Goal: Task Accomplishment & Management: Complete application form

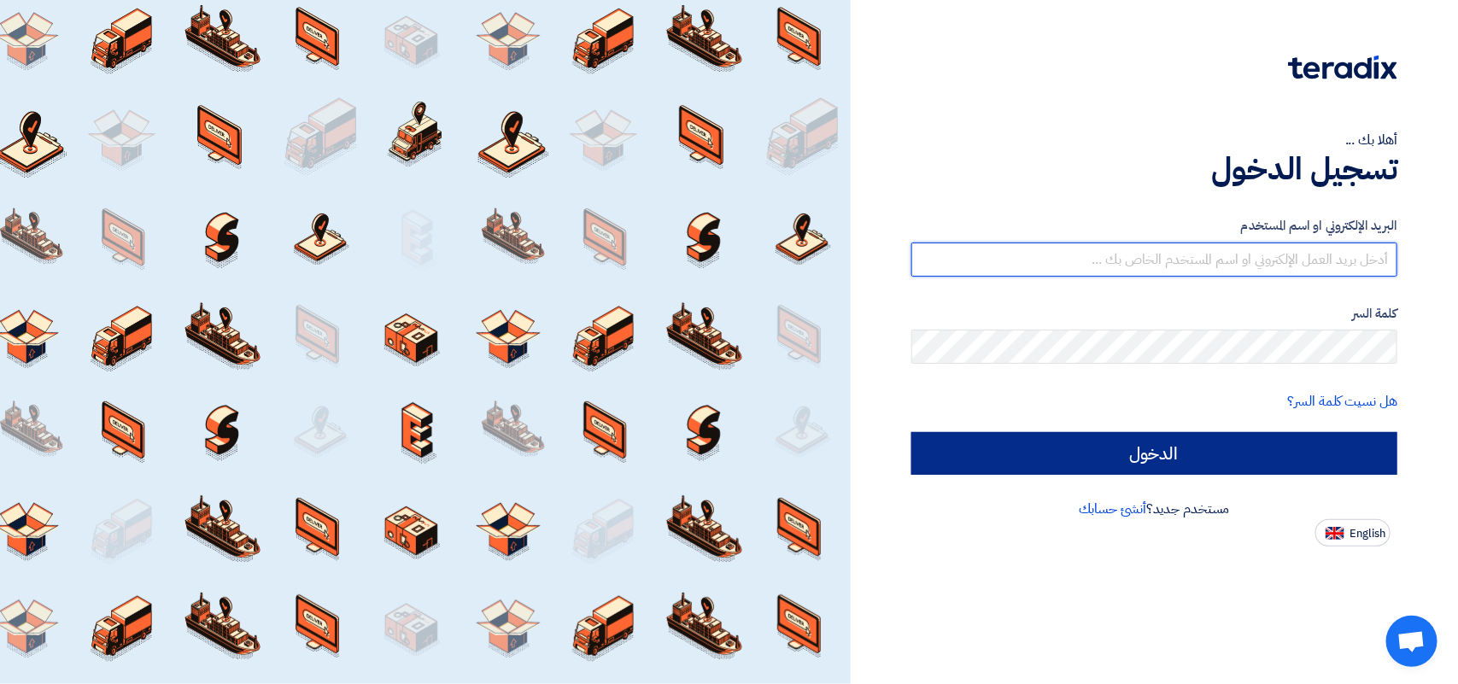
type input "[PERSON_NAME][EMAIL_ADDRESS][DOMAIN_NAME]"
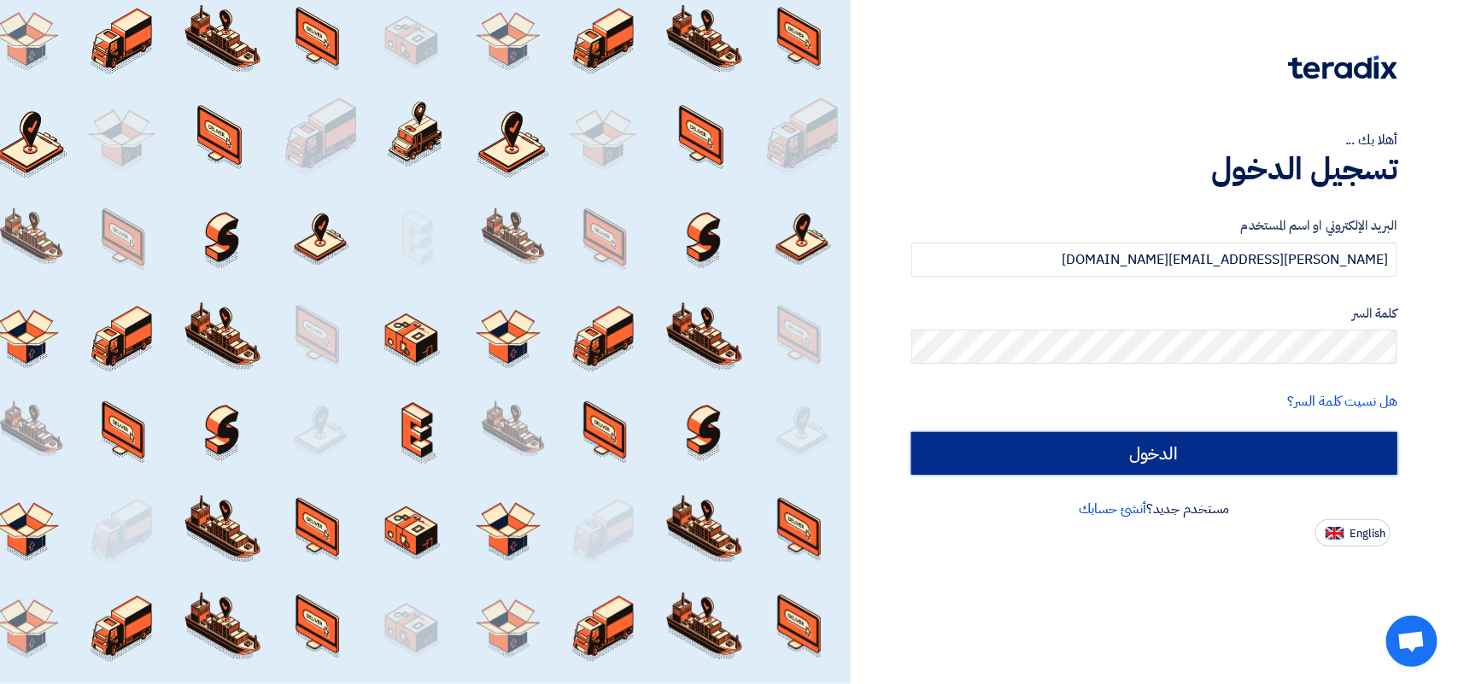
click at [1154, 459] on input "الدخول" at bounding box center [1154, 453] width 486 height 43
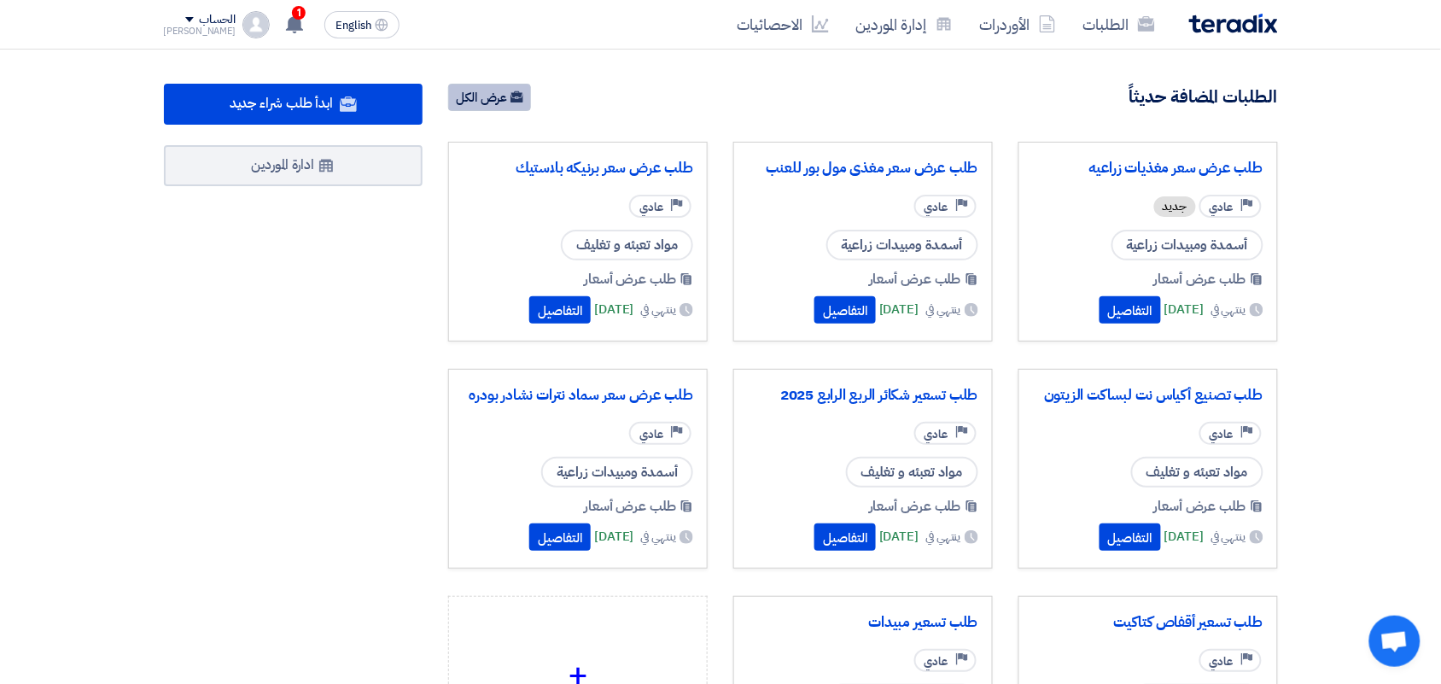
click at [500, 99] on link "عرض الكل" at bounding box center [489, 97] width 83 height 27
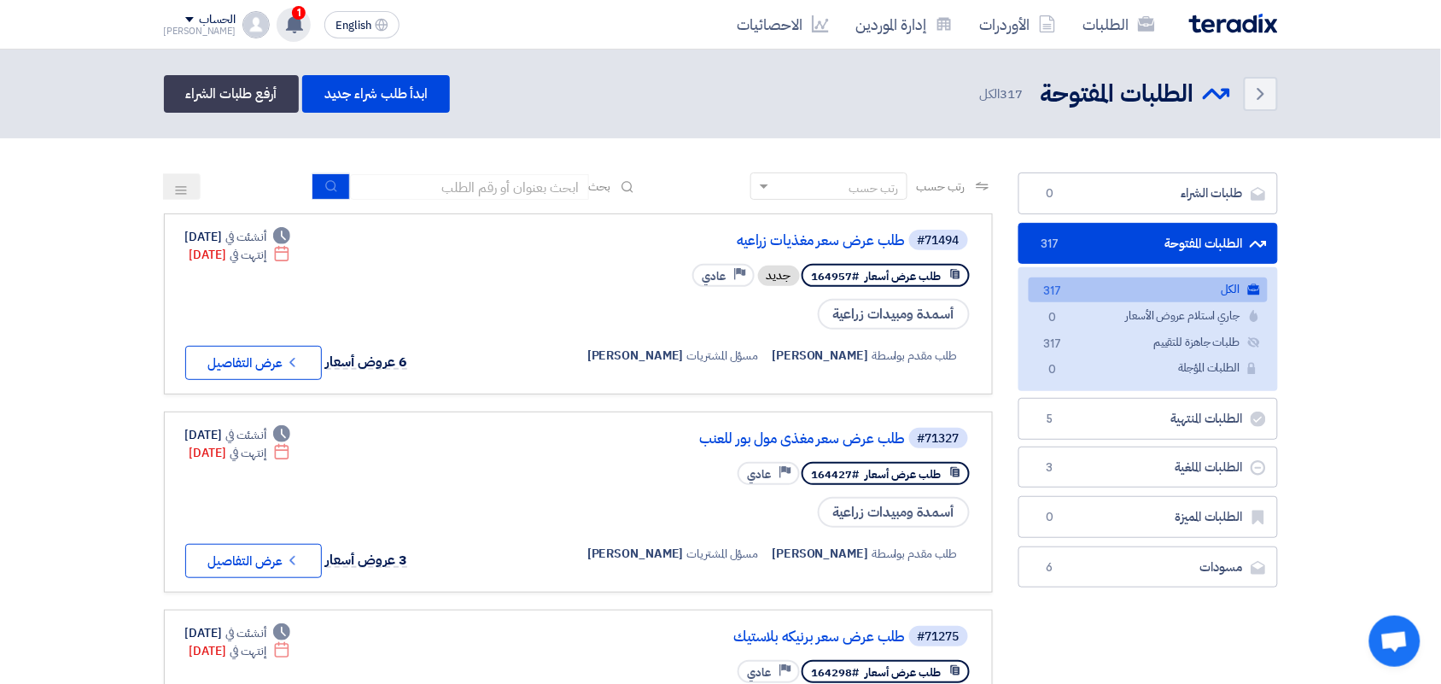
click at [285, 19] on icon at bounding box center [294, 24] width 19 height 19
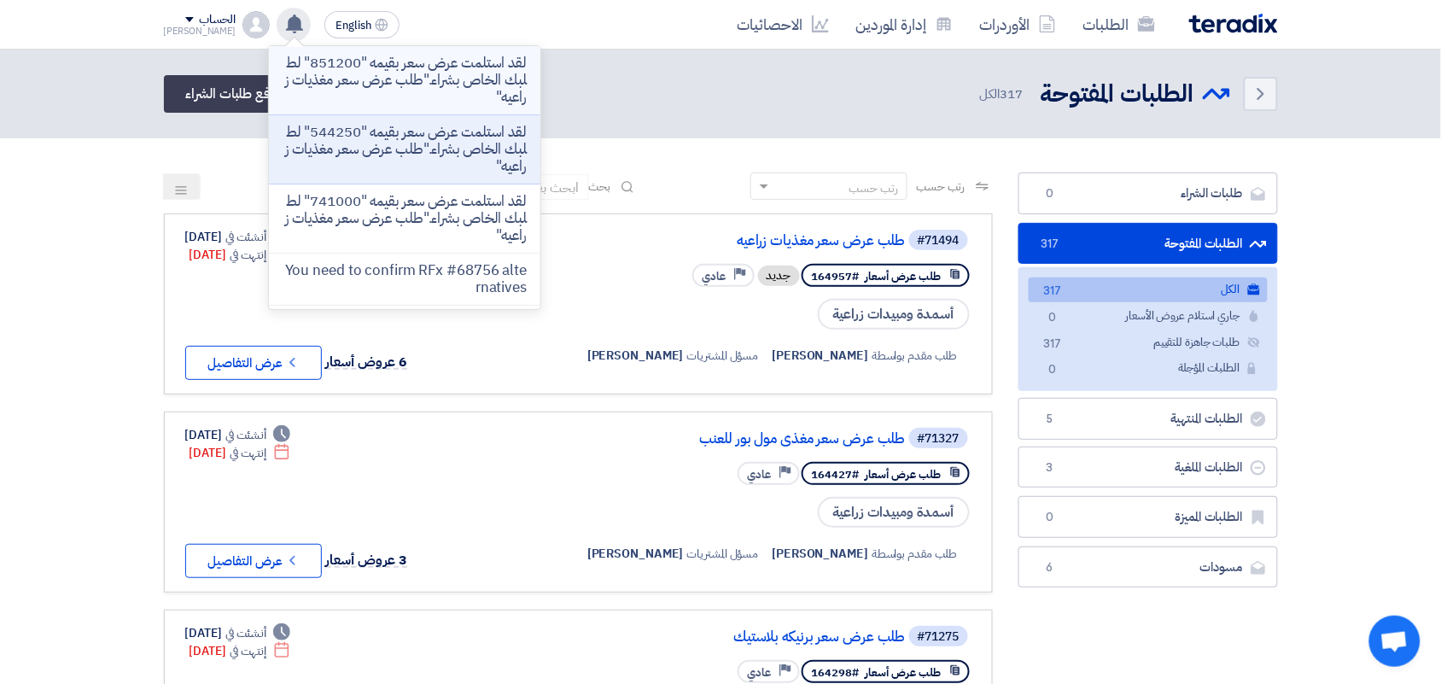
click at [357, 70] on p "لقد استلمت عرض سعر بقيمه "851200" لطلبك الخاص بشراء."طلب عرض سعر مغذيات زراعيه"" at bounding box center [405, 80] width 244 height 51
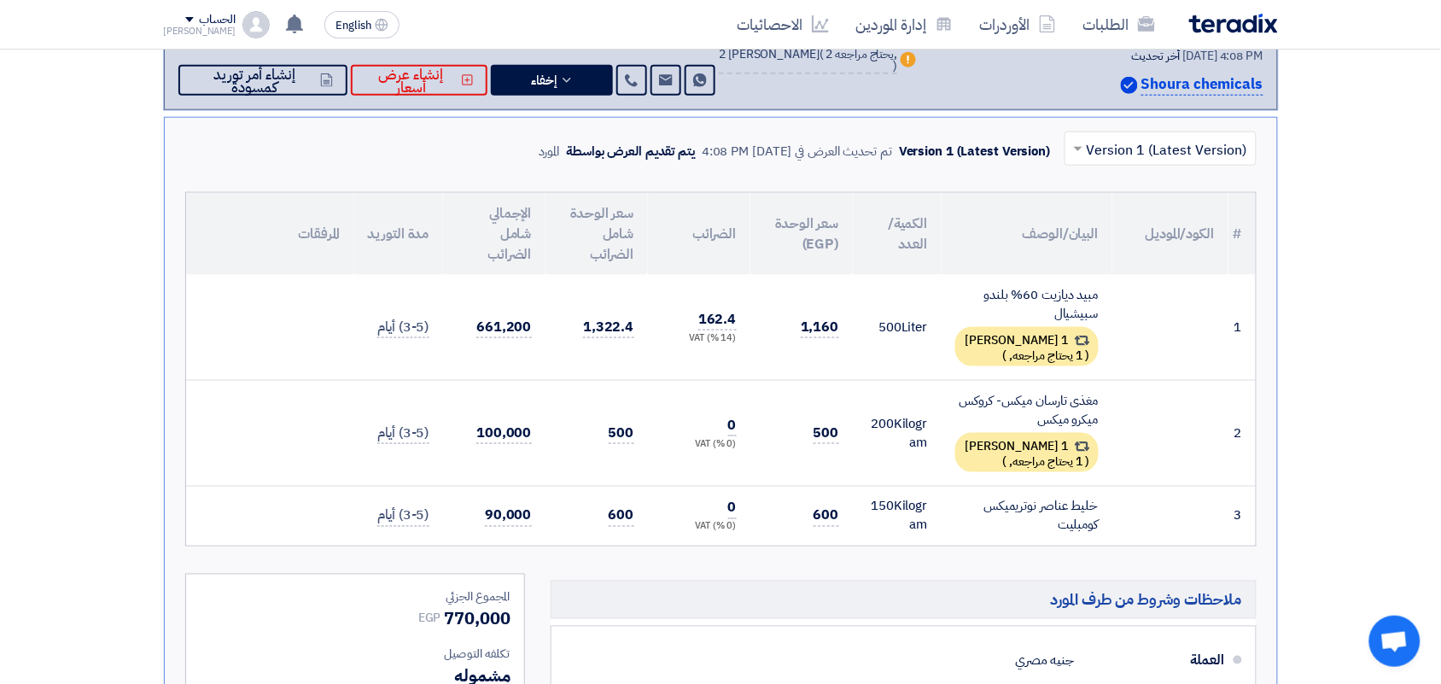
scroll to position [480, 0]
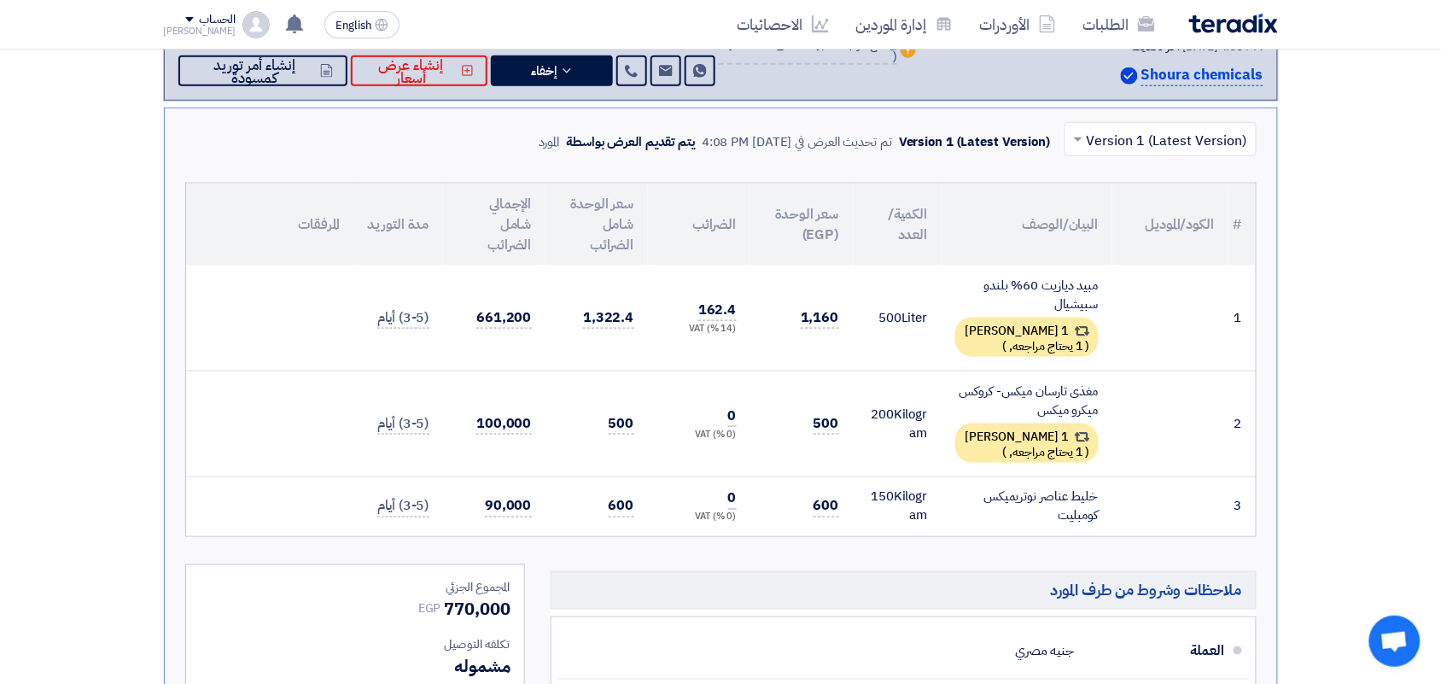
click at [1033, 393] on div "مغذى تارسان ميكس- كروكس ميكرو ميكس" at bounding box center [1026, 401] width 143 height 38
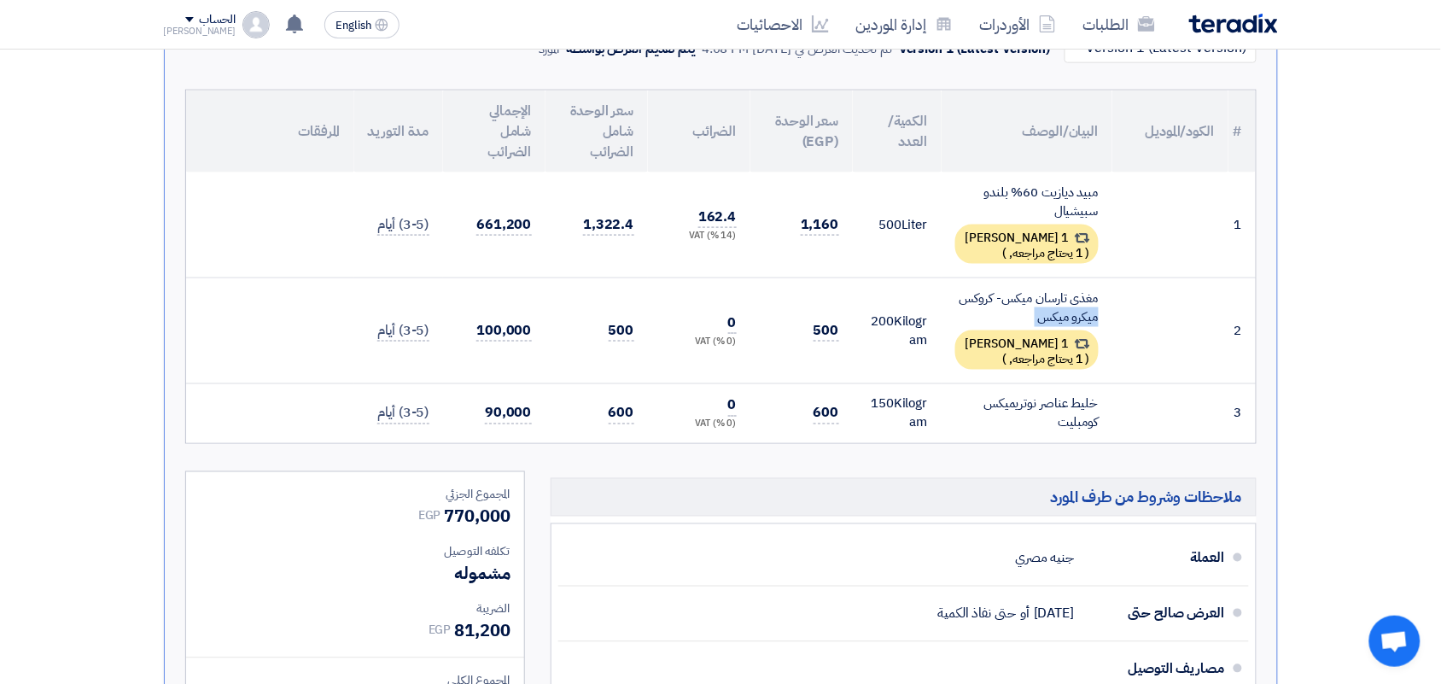
scroll to position [587, 0]
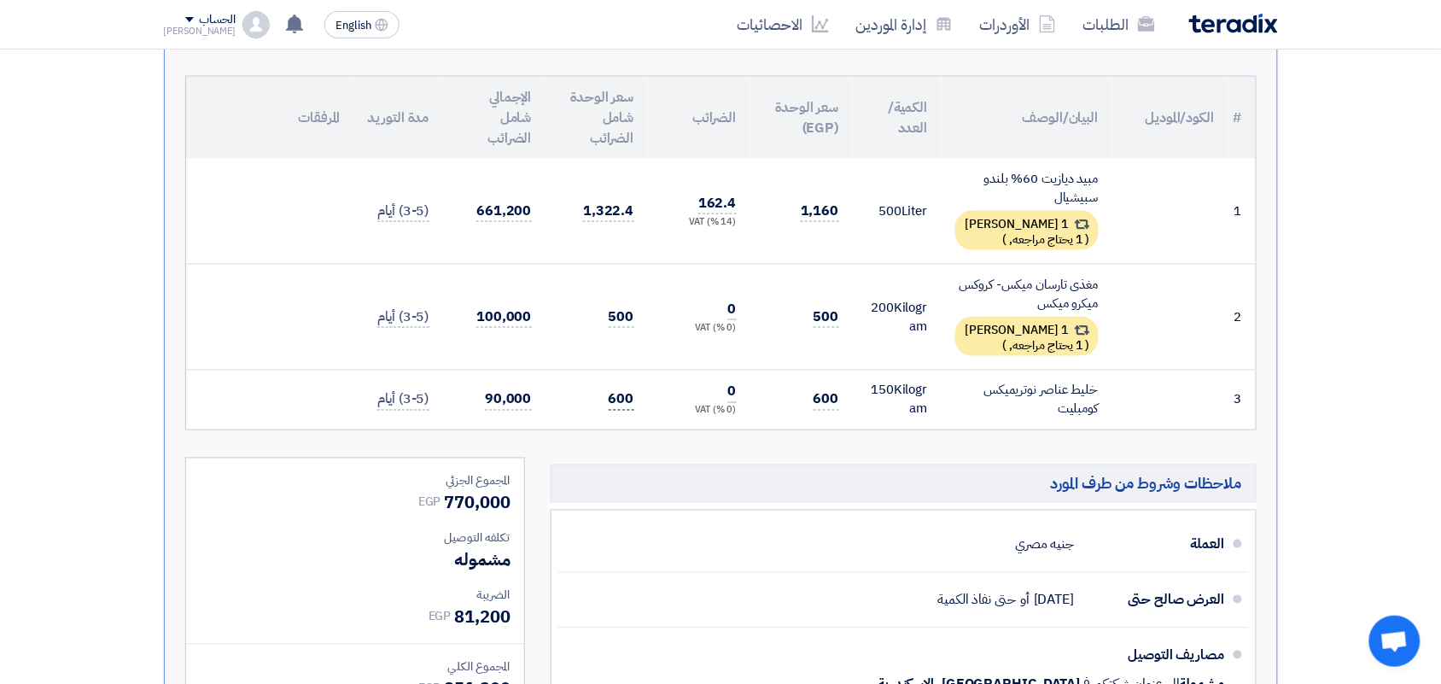
click at [609, 393] on span "600" at bounding box center [622, 399] width 26 height 21
click at [611, 393] on span "600" at bounding box center [622, 399] width 26 height 21
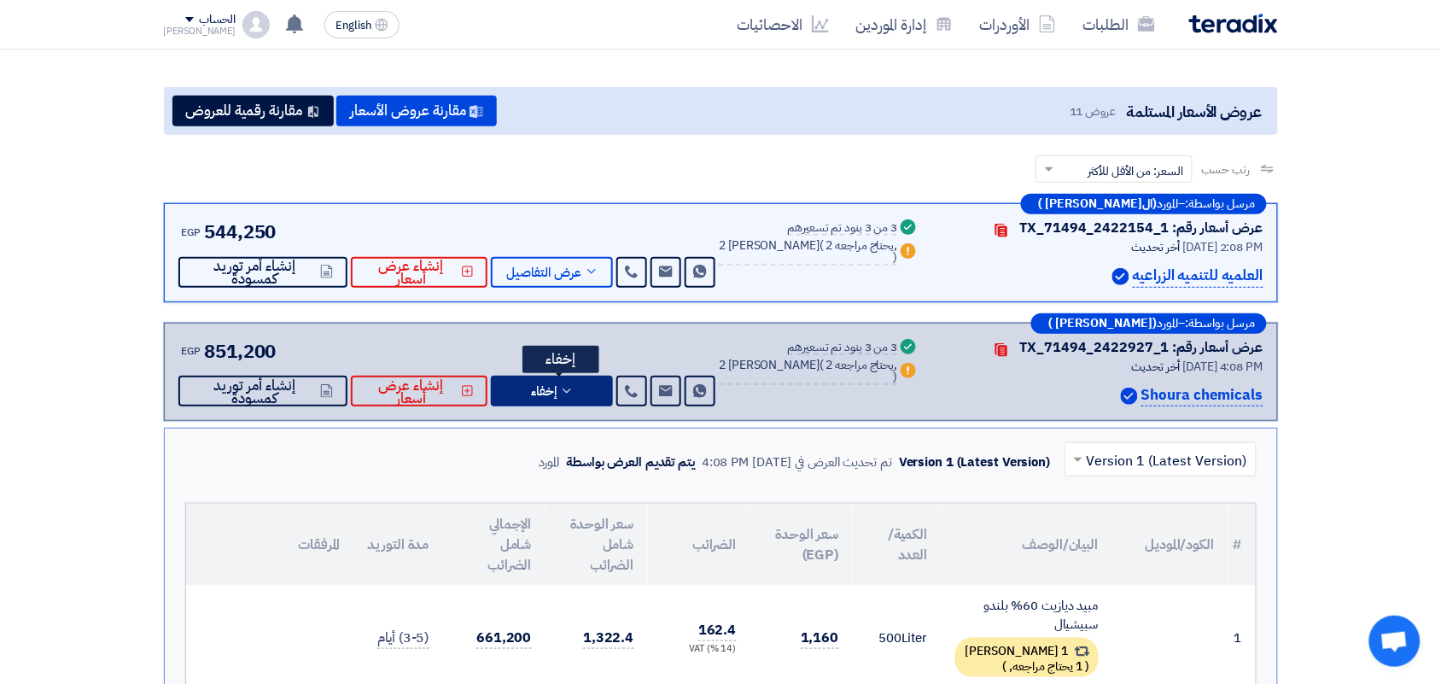
click at [557, 385] on span "إخفاء" at bounding box center [544, 391] width 26 height 13
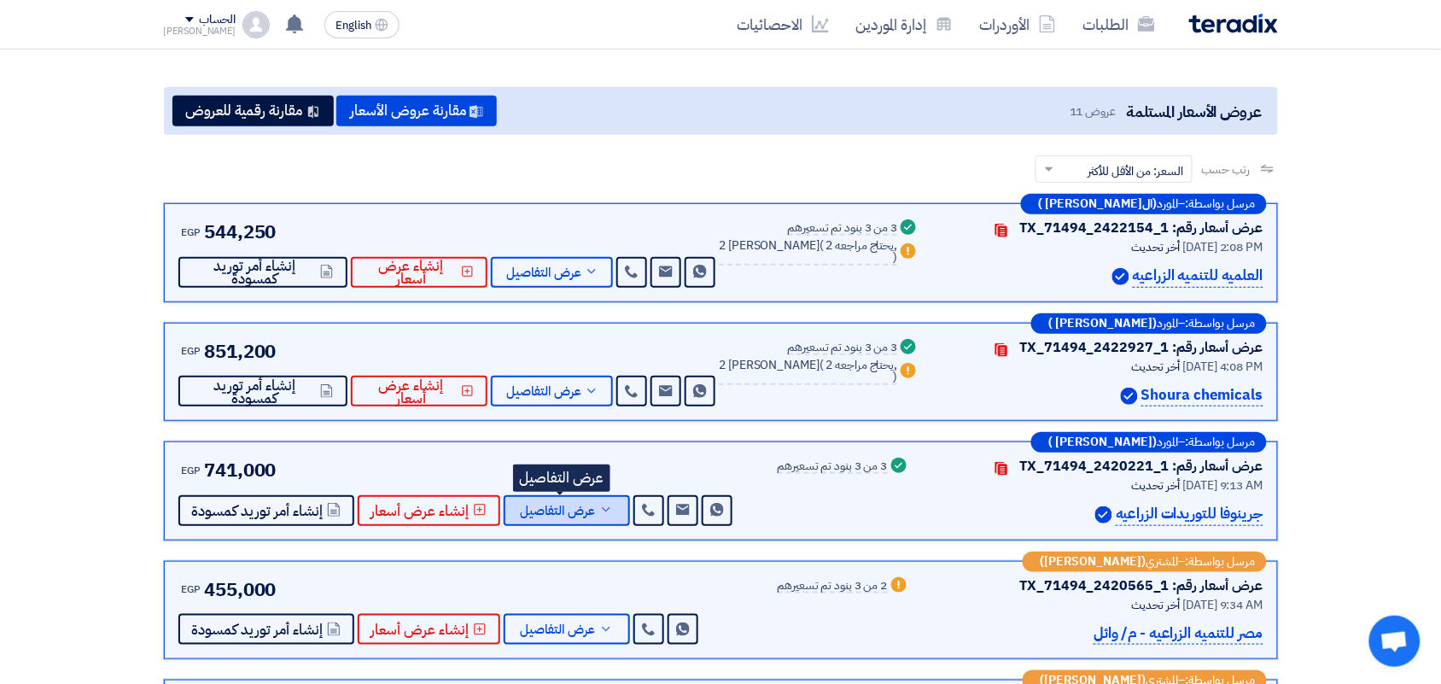
click at [599, 510] on icon at bounding box center [606, 510] width 14 height 14
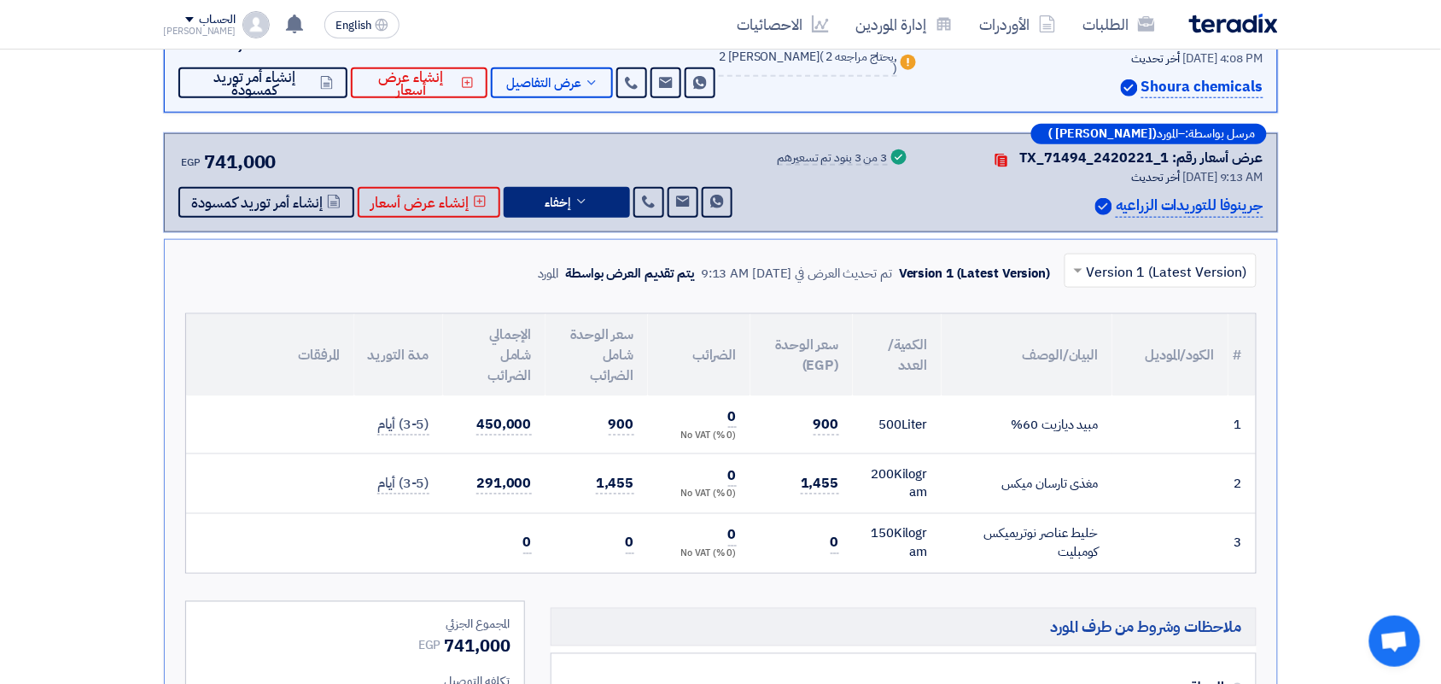
scroll to position [480, 0]
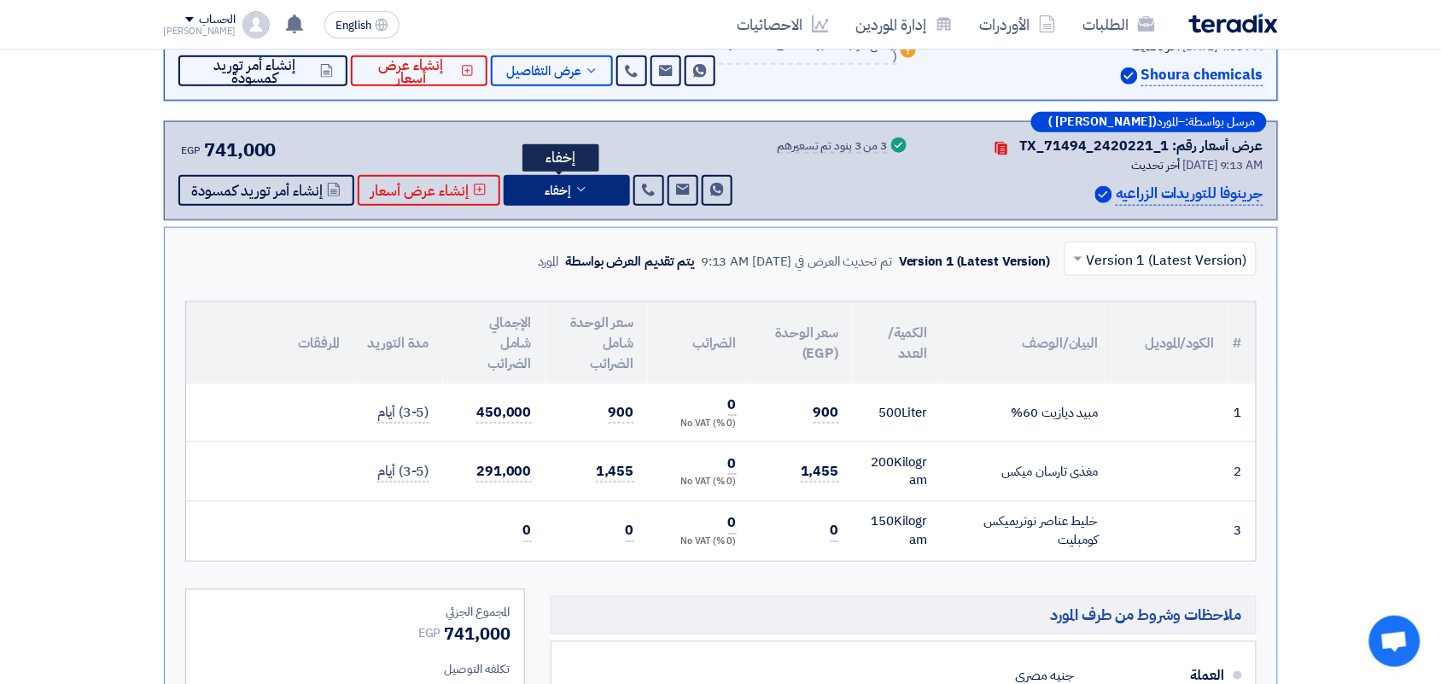
click at [551, 184] on span "إخفاء" at bounding box center [559, 190] width 26 height 13
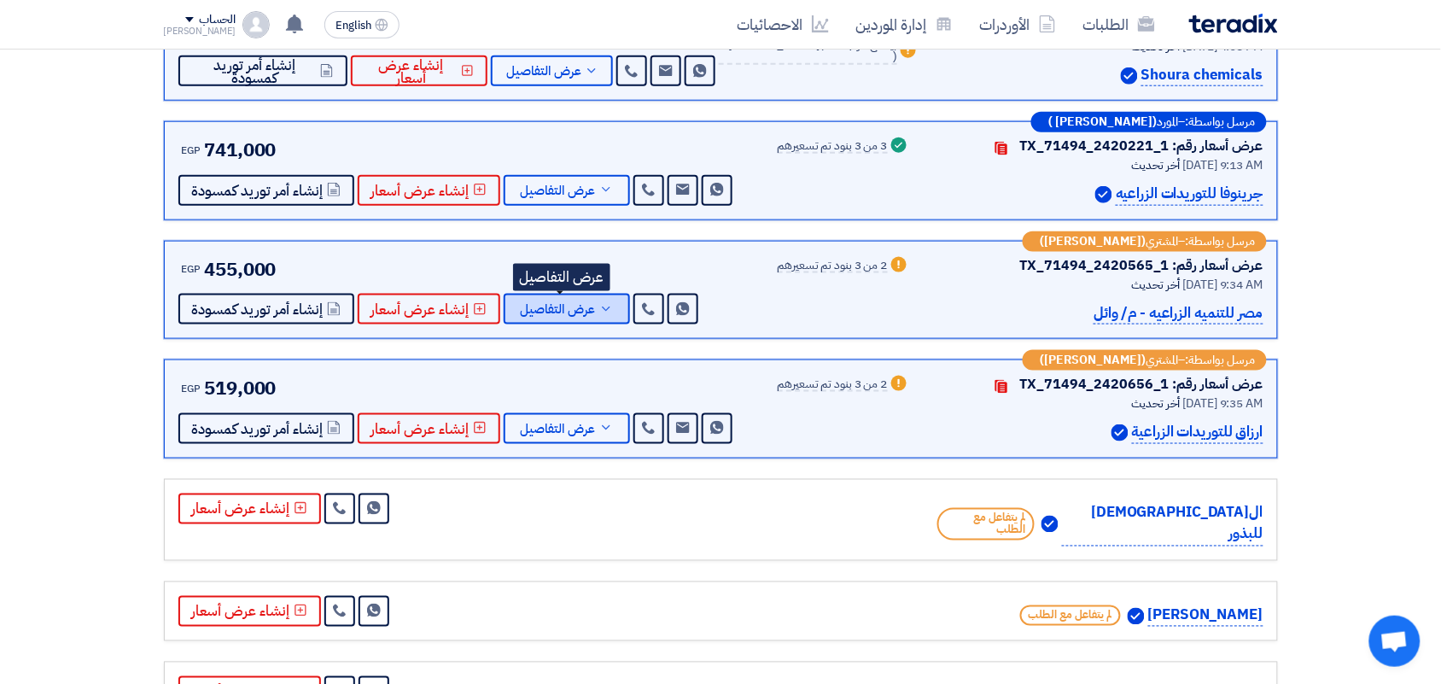
click at [561, 312] on span "عرض التفاصيل" at bounding box center [558, 309] width 75 height 13
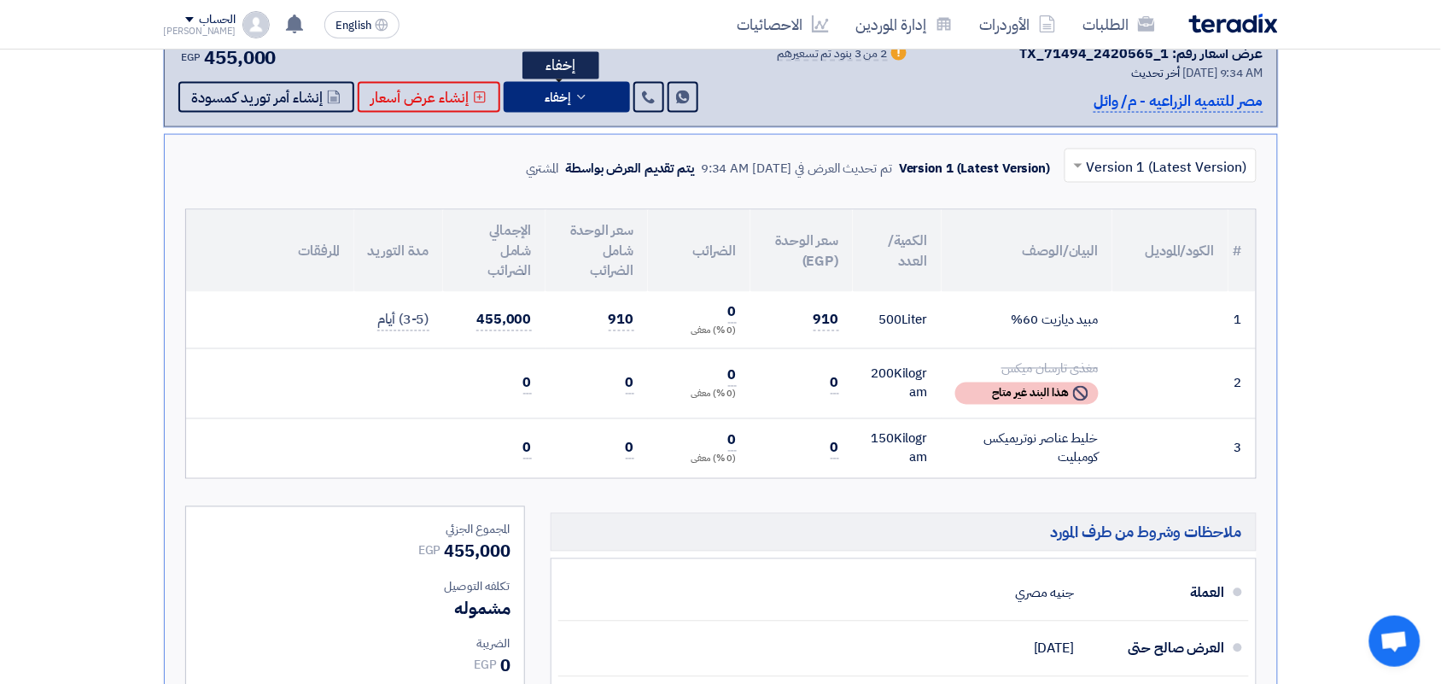
scroll to position [693, 0]
click at [538, 91] on button "إخفاء" at bounding box center [567, 95] width 126 height 31
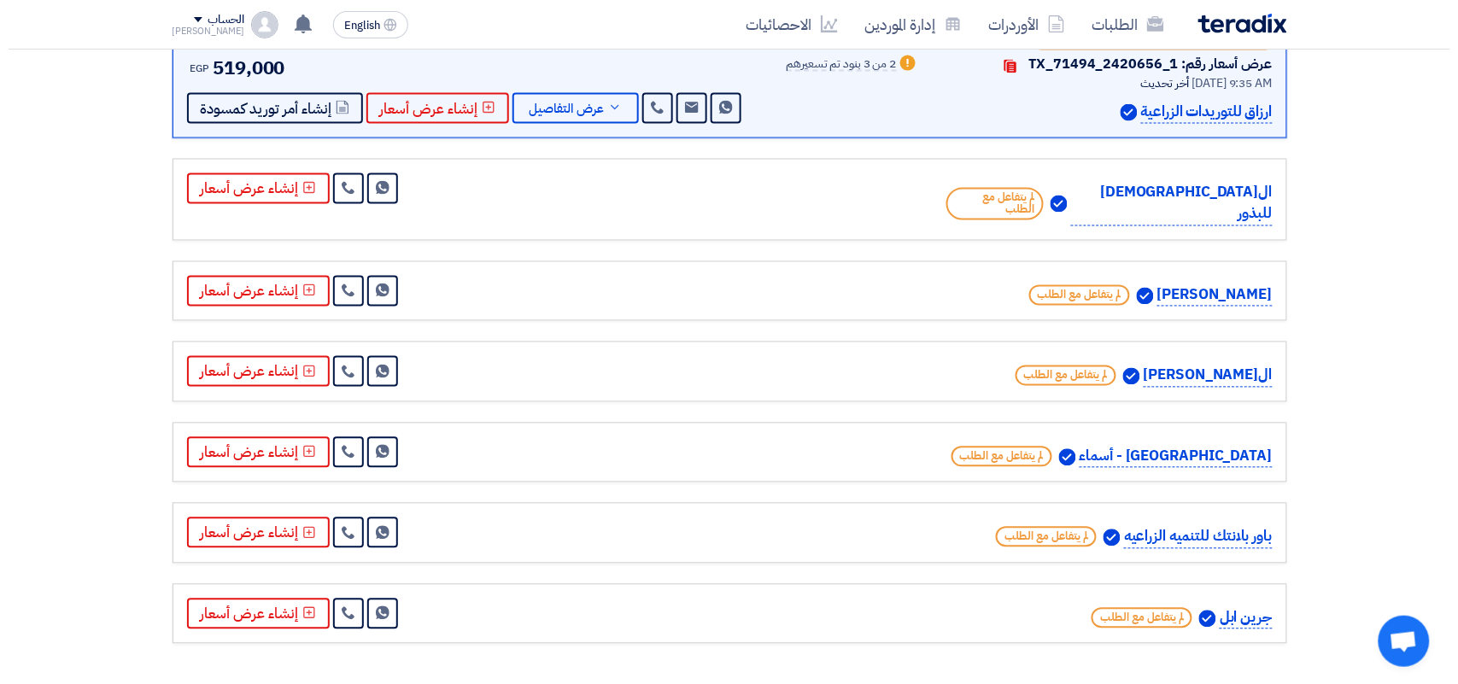
scroll to position [1014, 0]
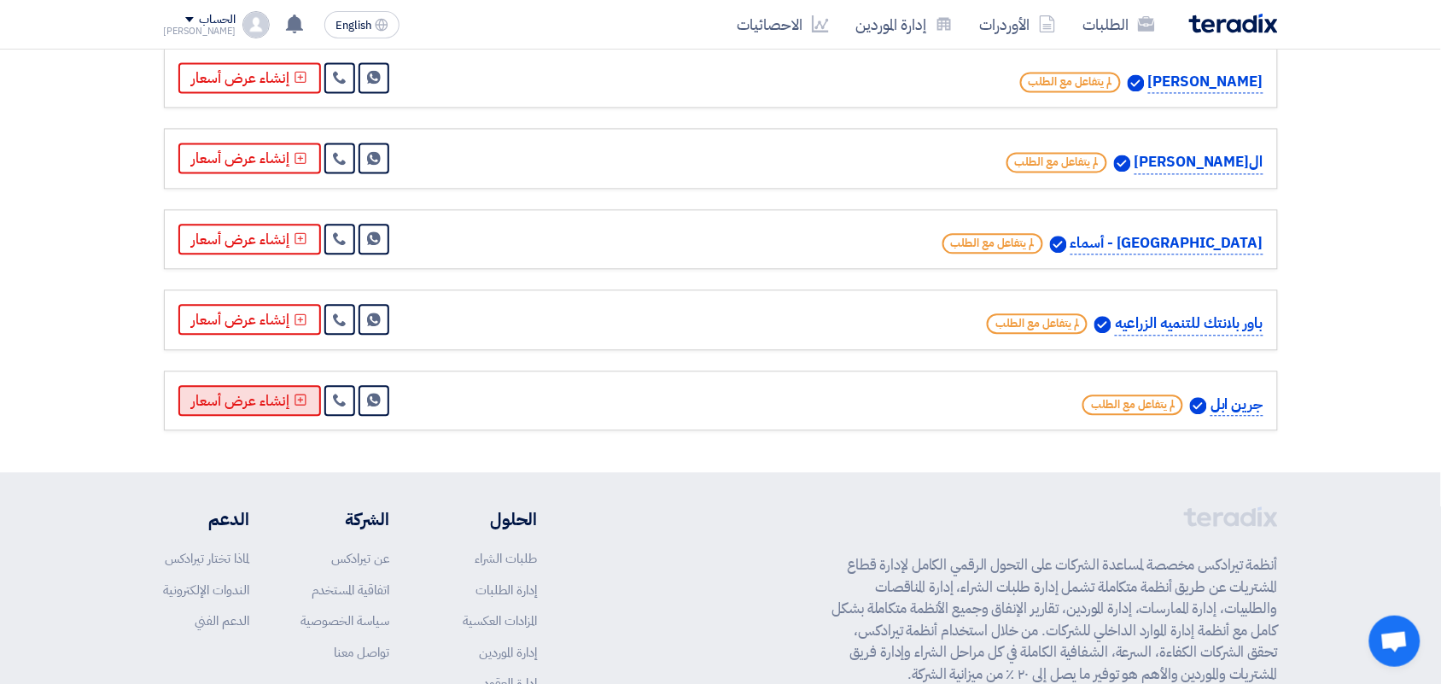
click at [202, 385] on button "إنشاء عرض أسعار" at bounding box center [249, 400] width 143 height 31
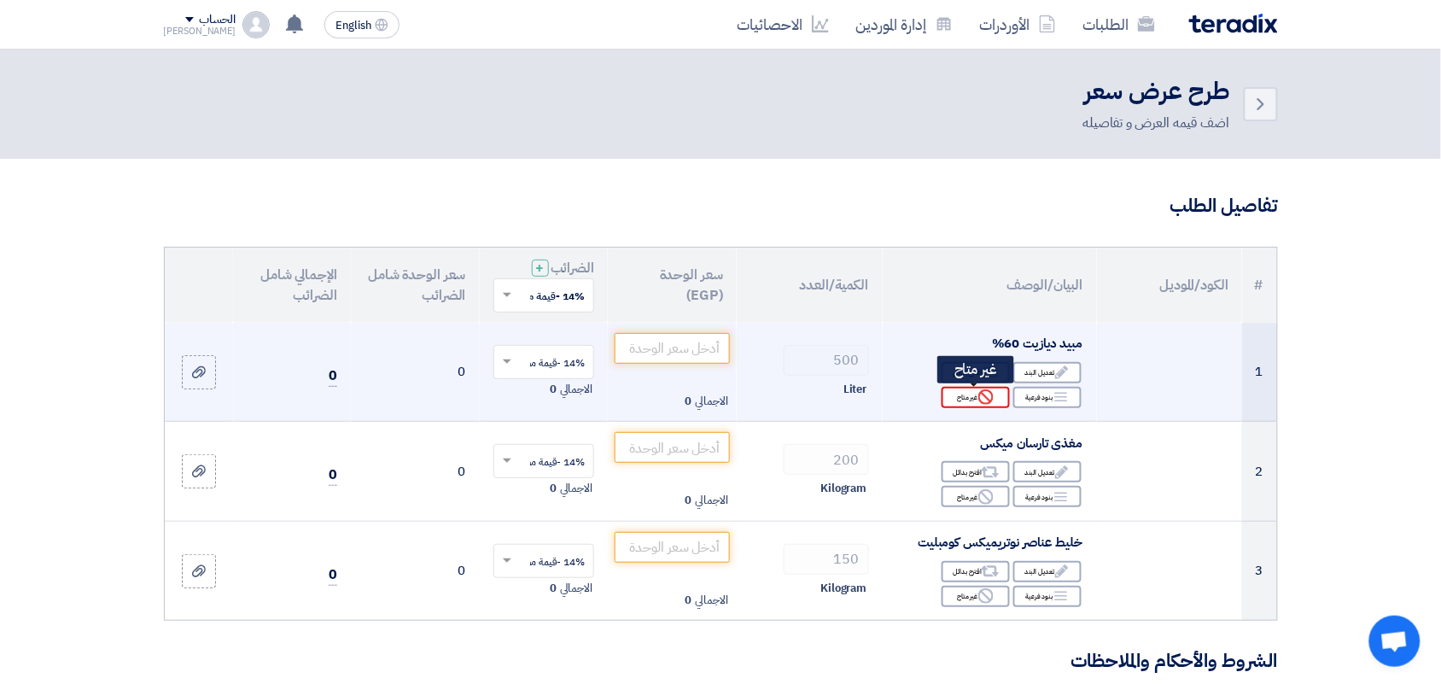
click at [969, 398] on div "Reject غير متاح" at bounding box center [976, 397] width 68 height 21
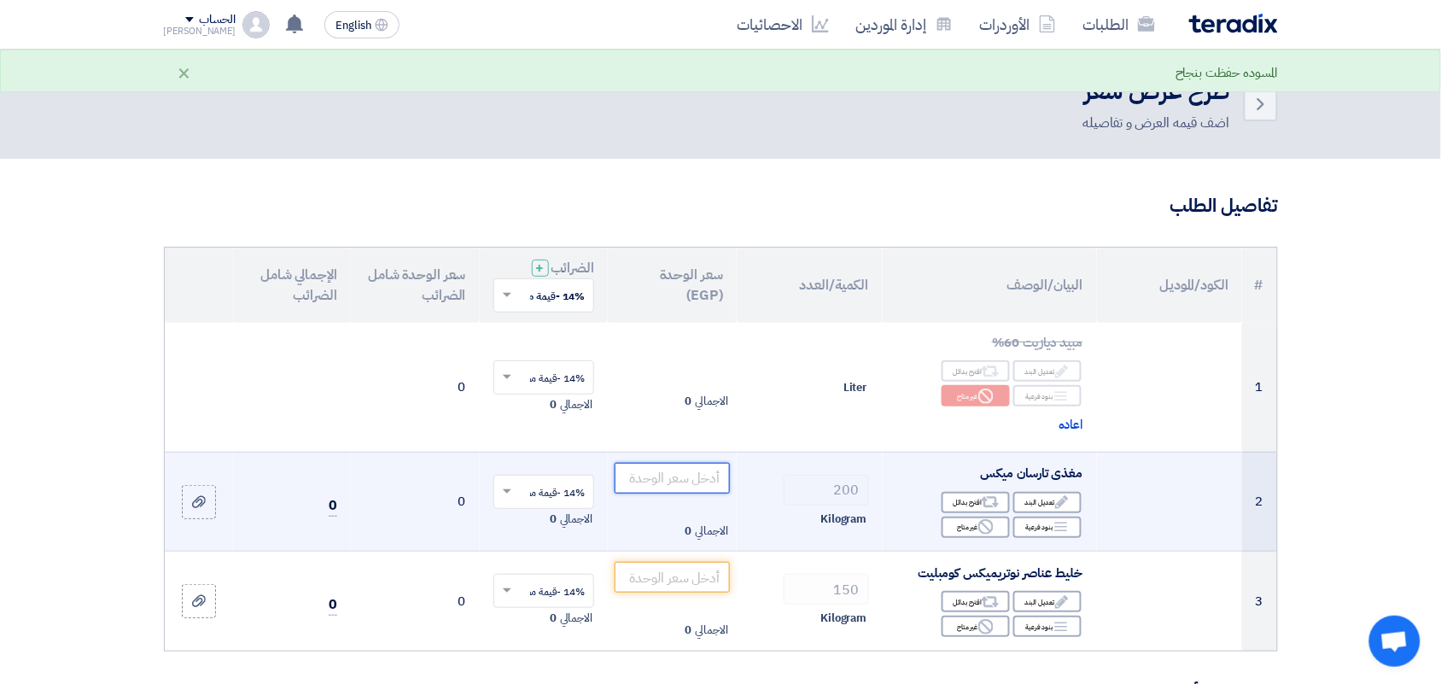
click at [646, 478] on input "number" at bounding box center [672, 478] width 115 height 31
click at [570, 500] on input "text" at bounding box center [553, 493] width 67 height 28
click at [519, 556] on div "0% -معفى" at bounding box center [544, 554] width 100 height 30
click at [663, 474] on input "number" at bounding box center [672, 478] width 115 height 31
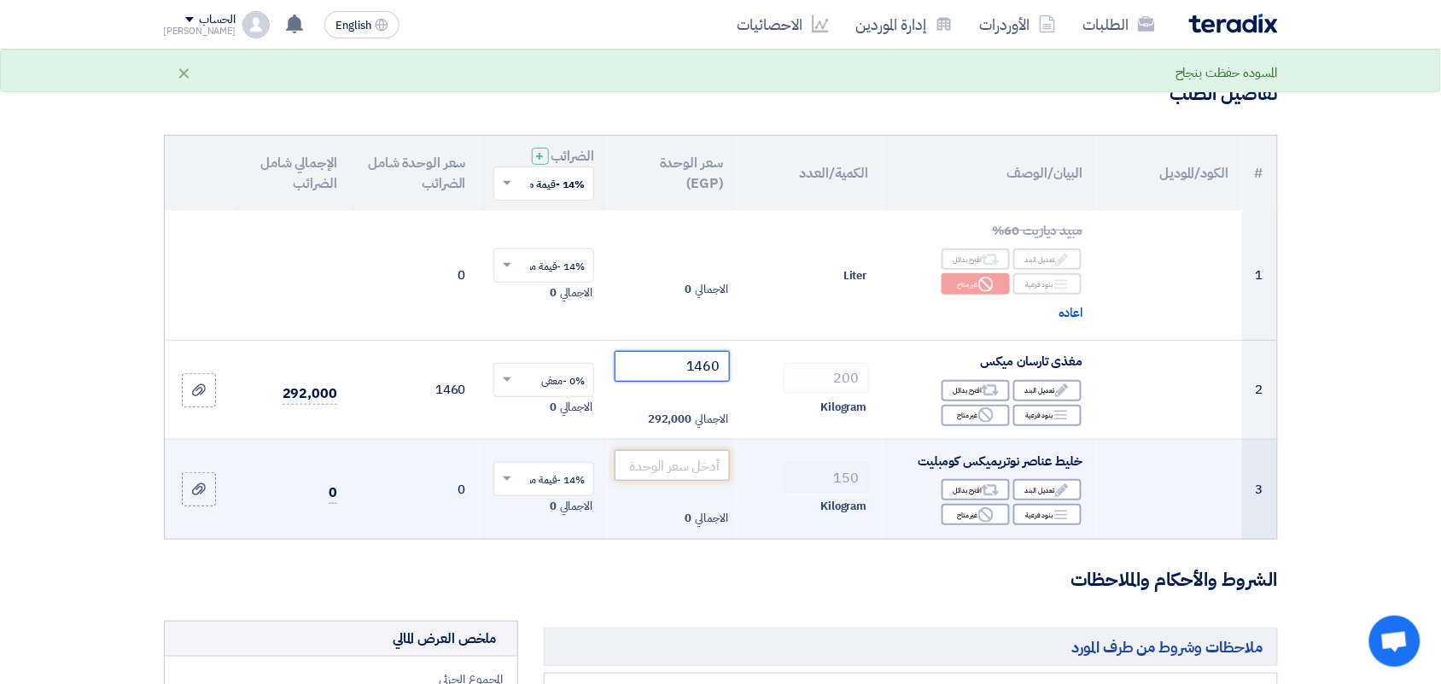
scroll to position [213, 0]
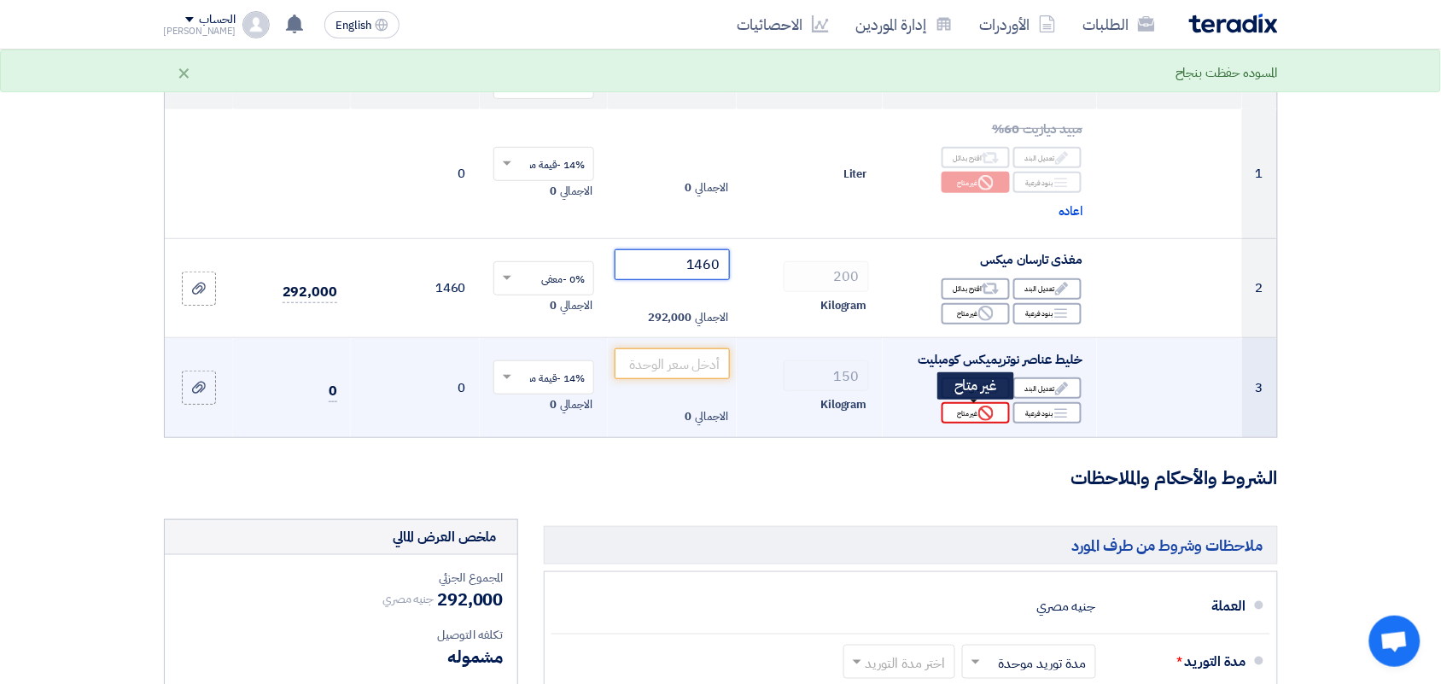
type input "1460"
click at [958, 421] on div "Reject غير متاح" at bounding box center [976, 412] width 68 height 21
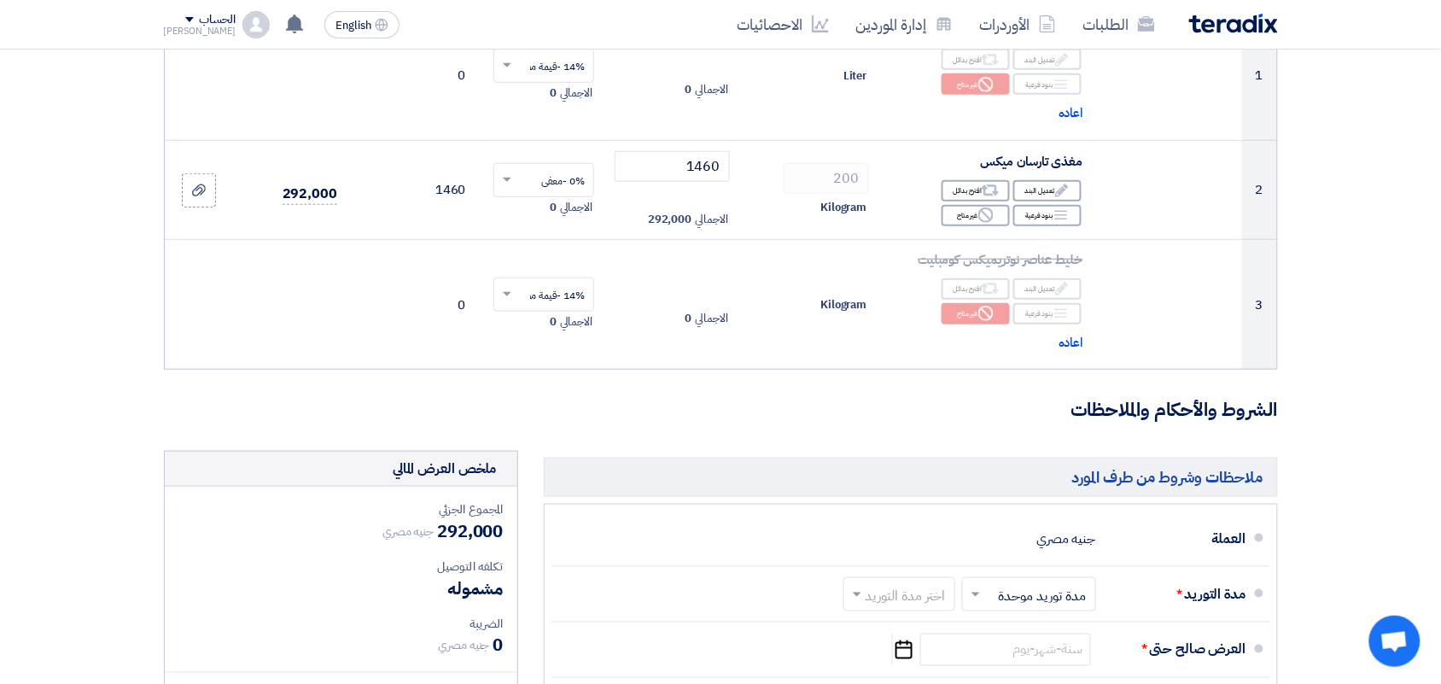
scroll to position [427, 0]
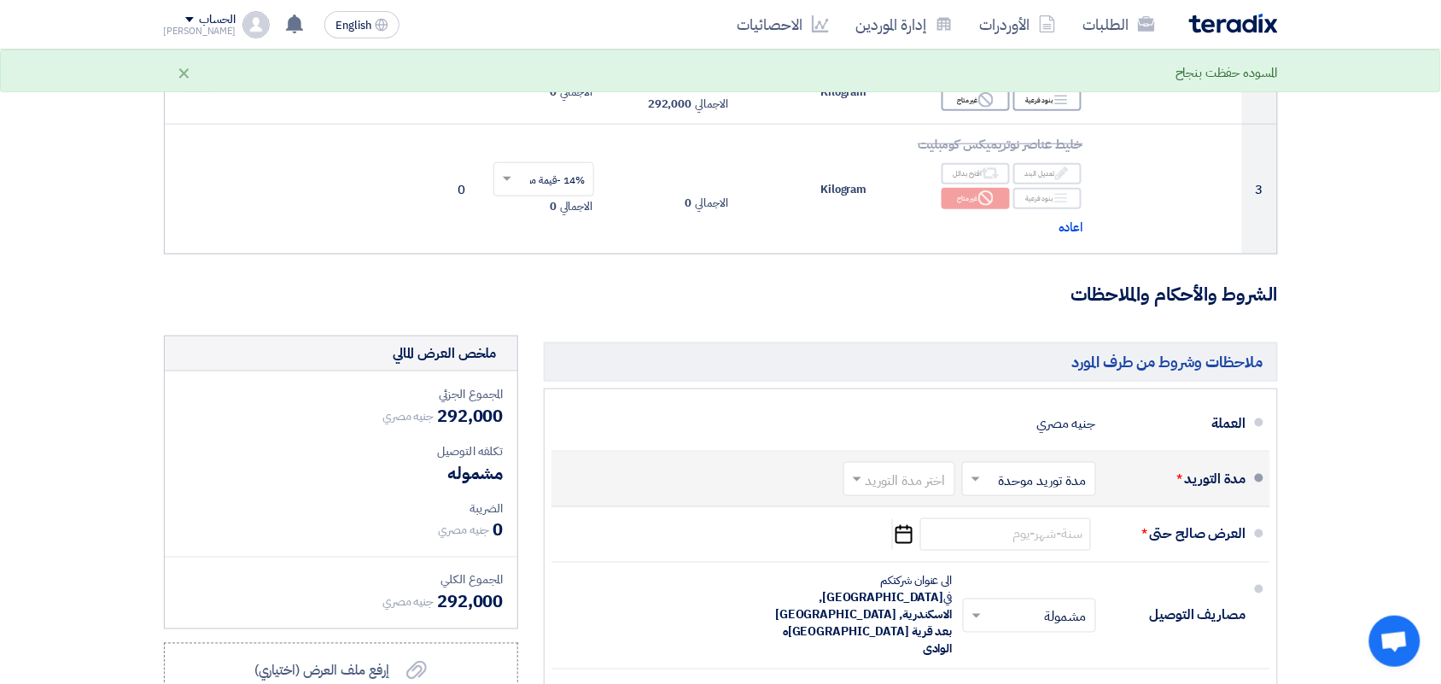
click at [903, 483] on input "text" at bounding box center [895, 480] width 103 height 25
click at [910, 337] on span "1-2 اسبوع" at bounding box center [920, 330] width 58 height 20
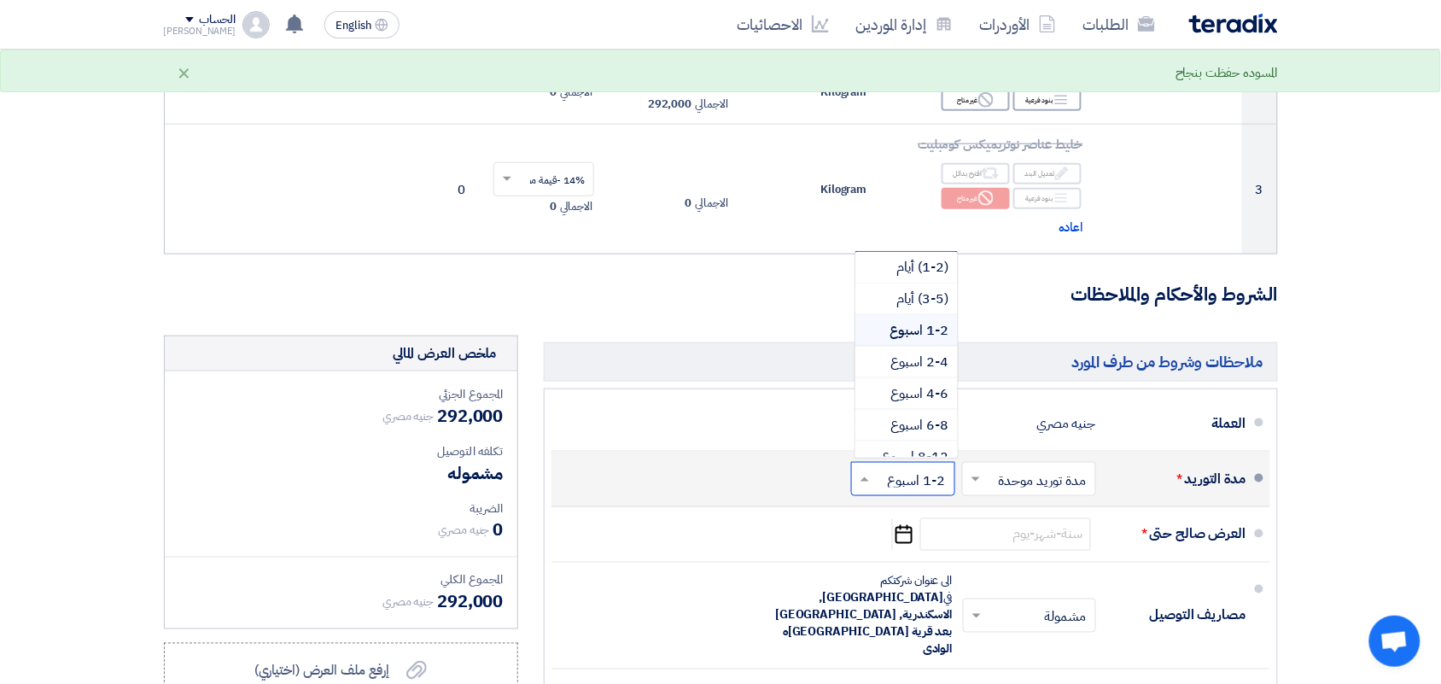
click at [908, 487] on input "text" at bounding box center [900, 480] width 96 height 25
click at [927, 301] on span "(3-5) أيام" at bounding box center [923, 299] width 52 height 20
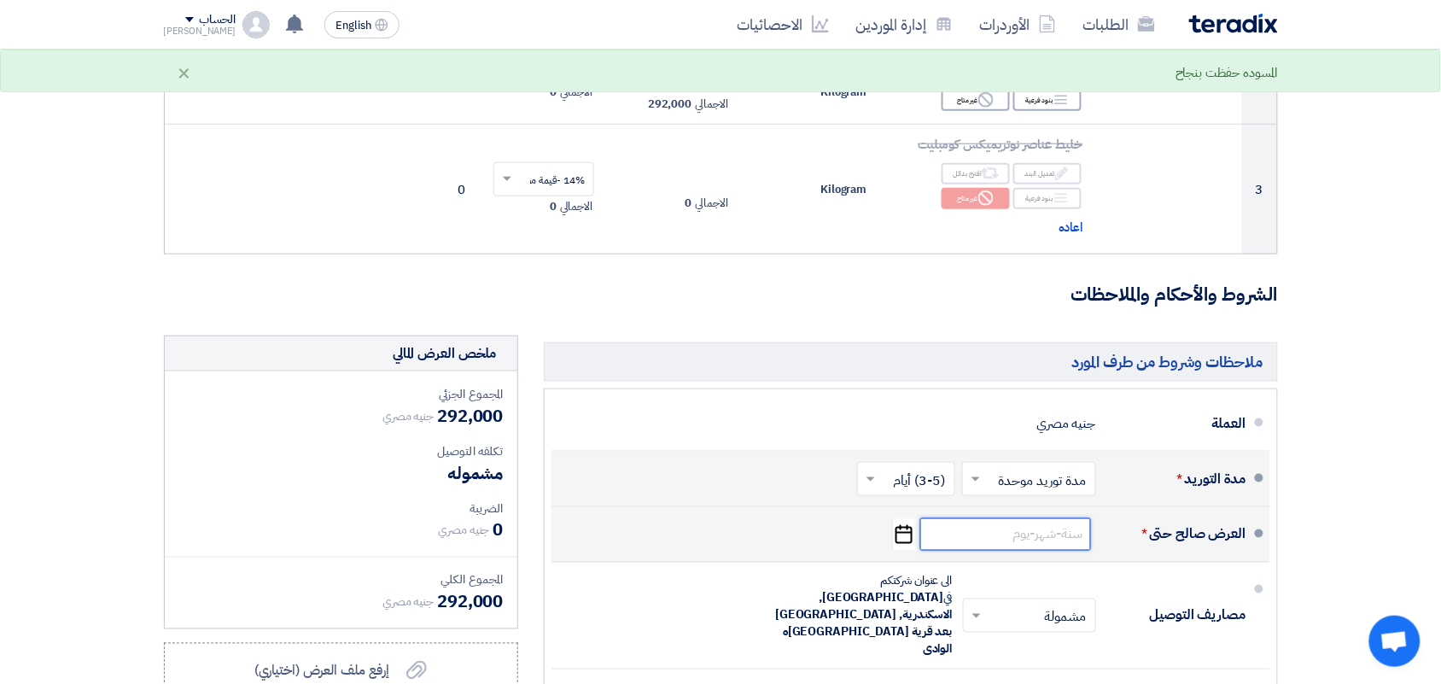
click at [996, 535] on input at bounding box center [1005, 534] width 171 height 32
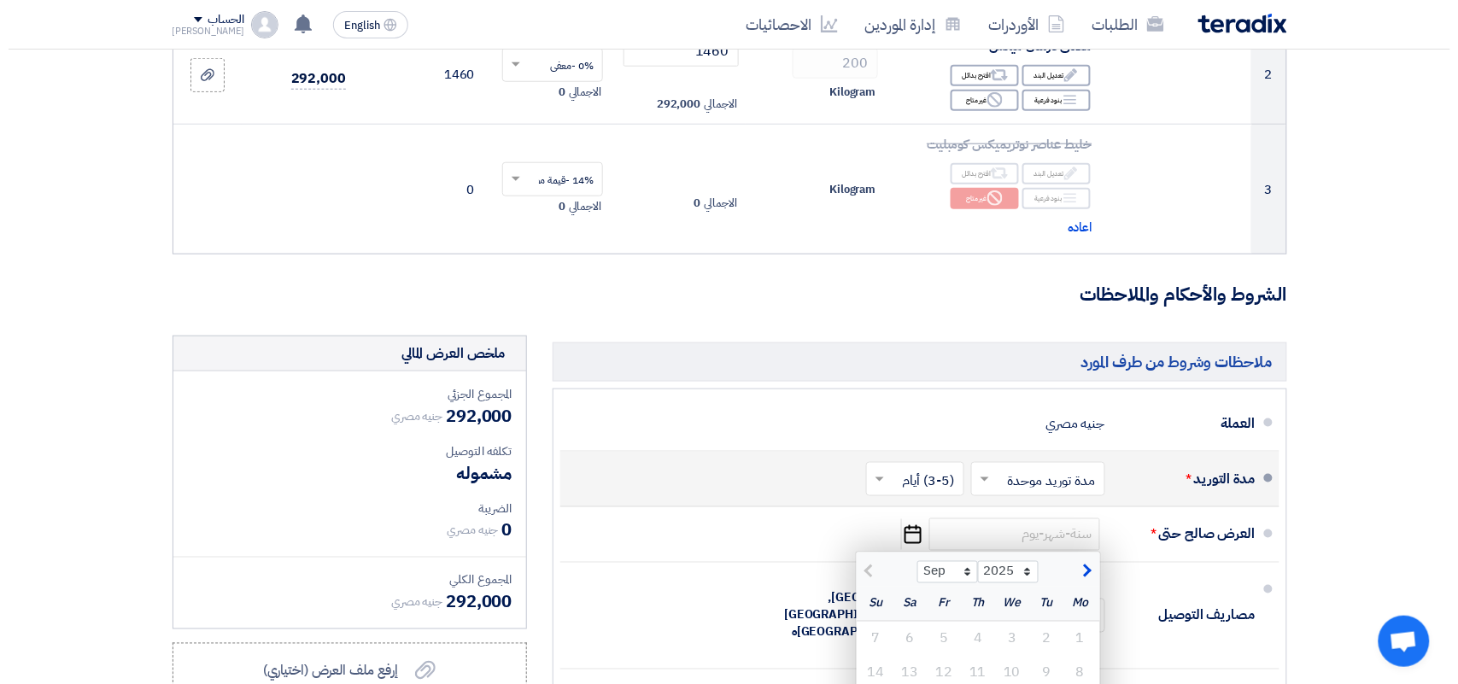
scroll to position [640, 0]
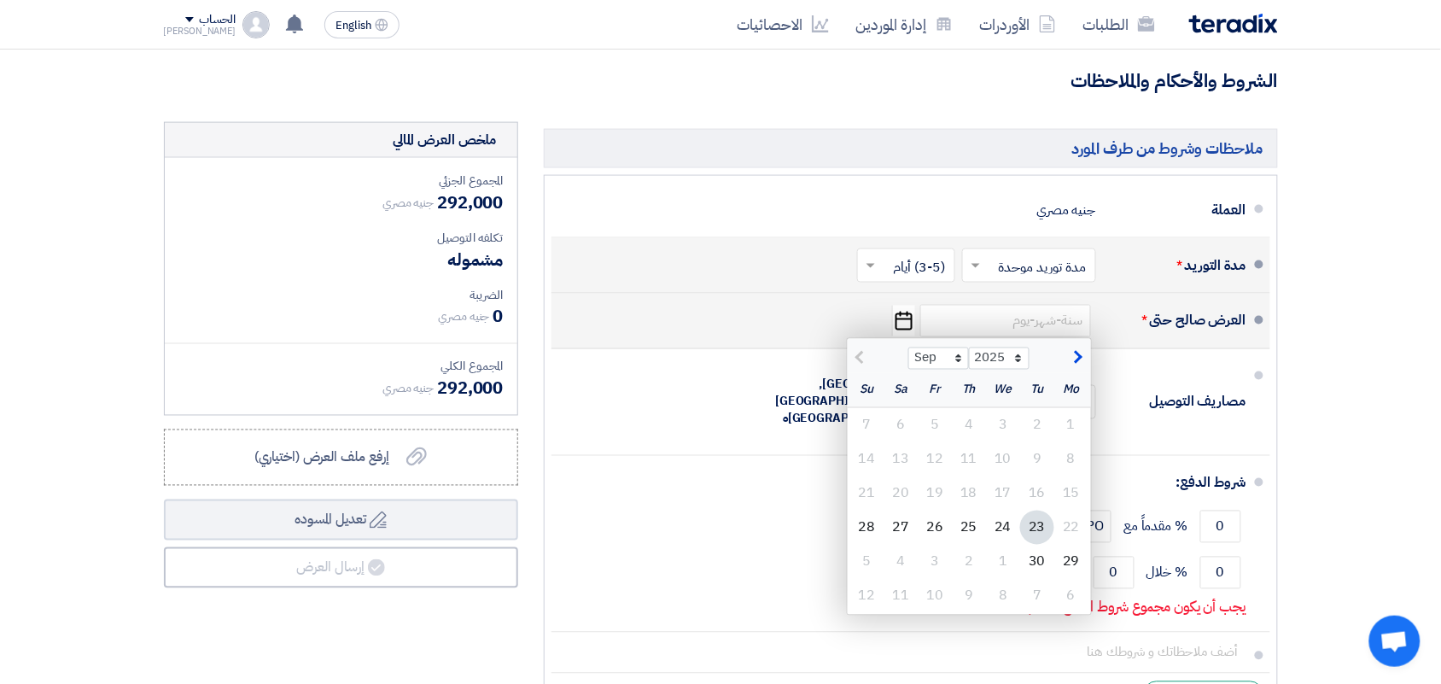
click at [1031, 523] on div "23" at bounding box center [1037, 528] width 34 height 34
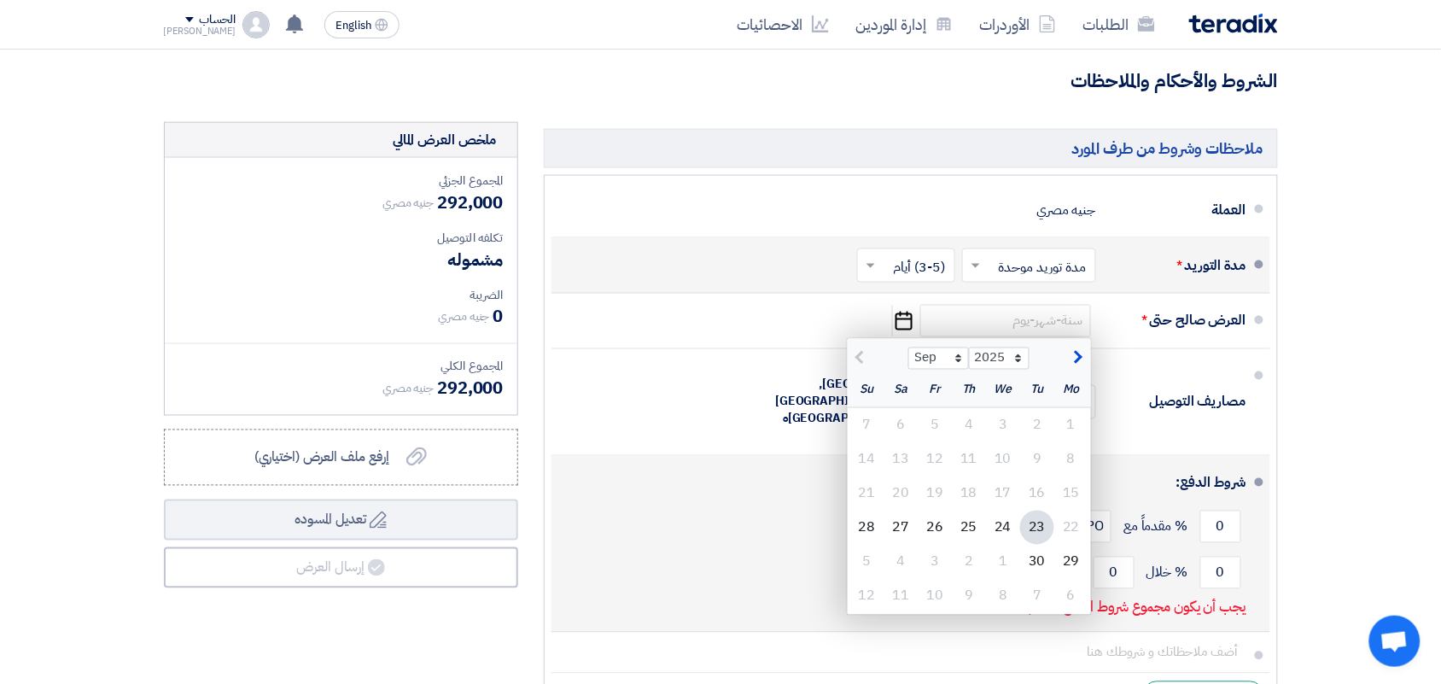
type input "[DATE]"
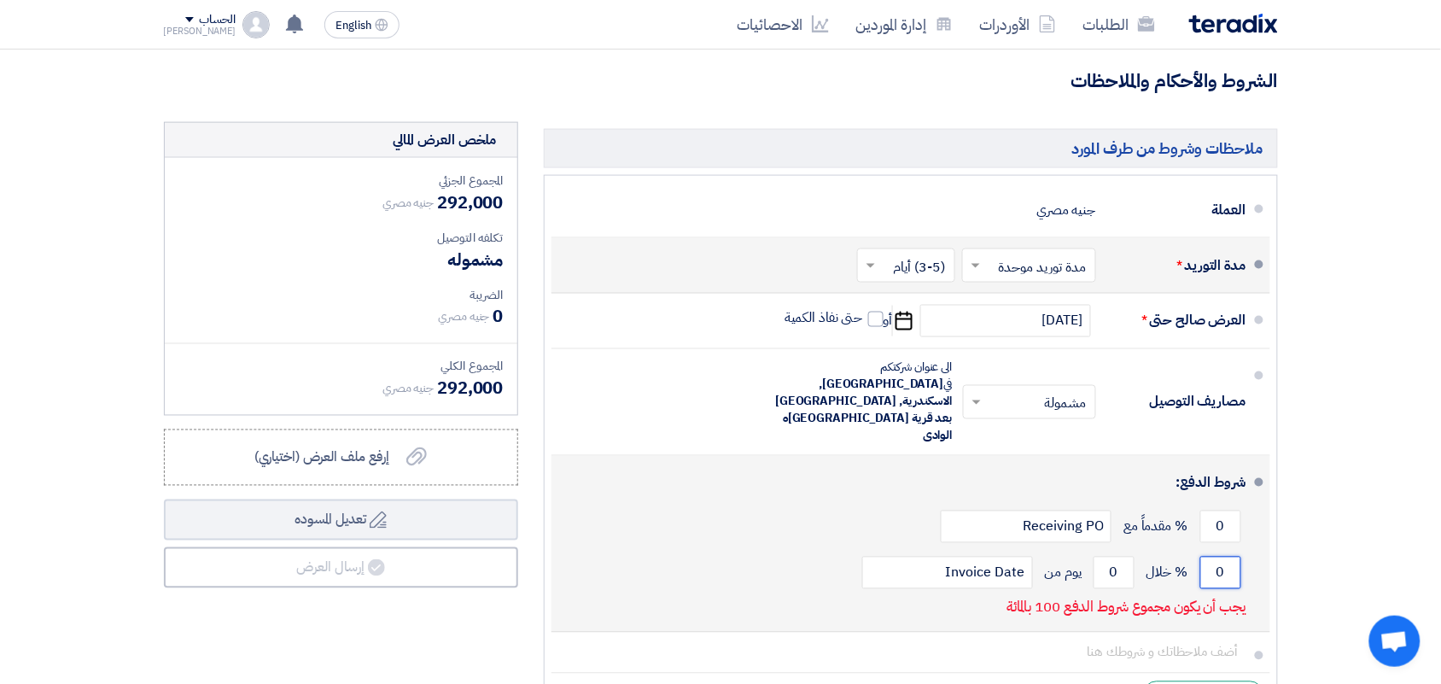
click at [1215, 557] on input "0" at bounding box center [1221, 573] width 41 height 32
click at [1214, 557] on input "0" at bounding box center [1221, 573] width 41 height 32
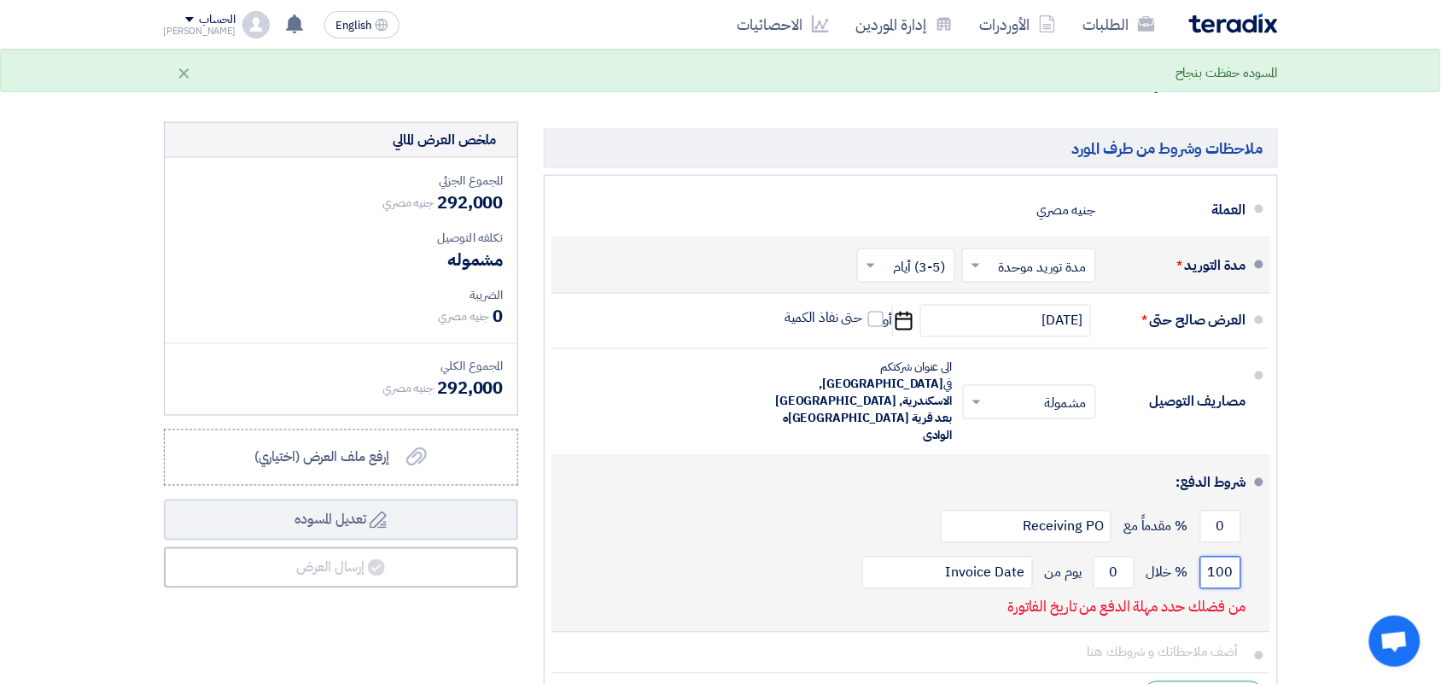
type input "100"
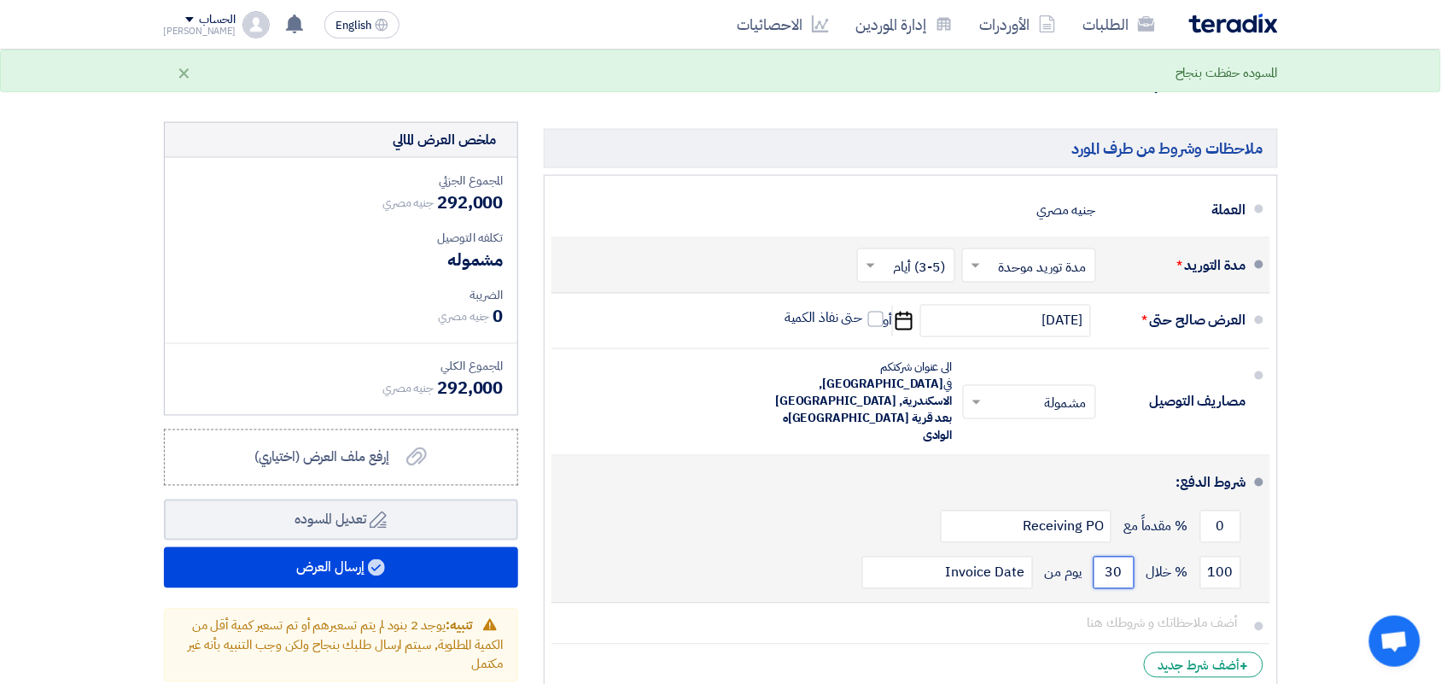
type input "30"
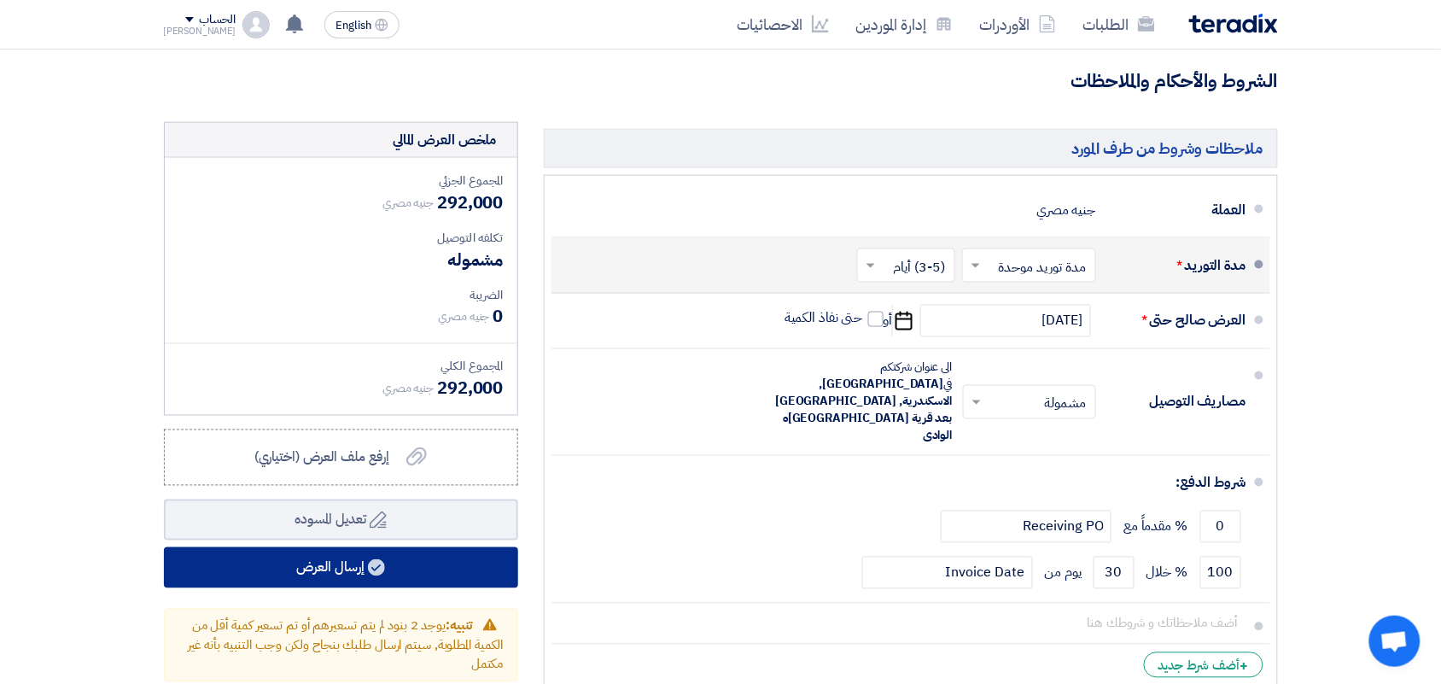
click at [207, 560] on button "إرسال العرض" at bounding box center [341, 567] width 354 height 41
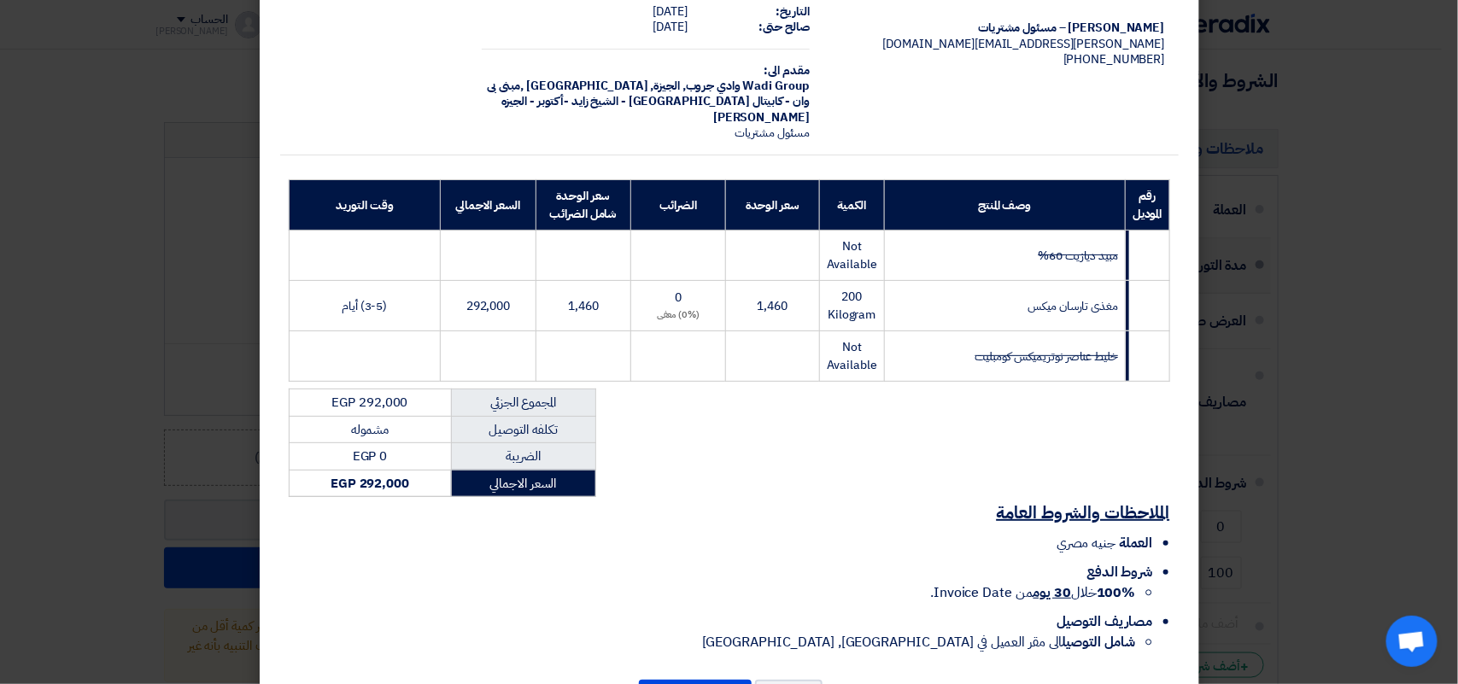
scroll to position [172, 0]
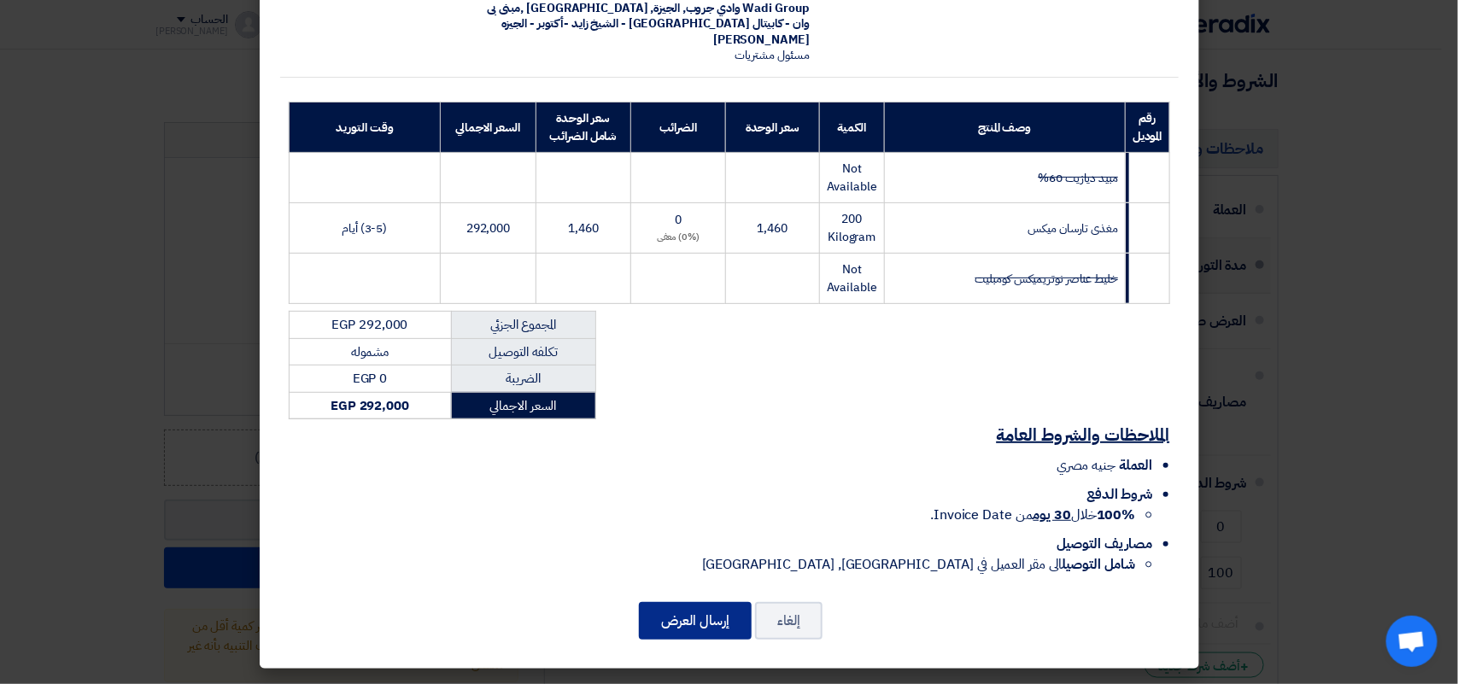
click at [702, 622] on button "إرسال العرض" at bounding box center [695, 621] width 113 height 38
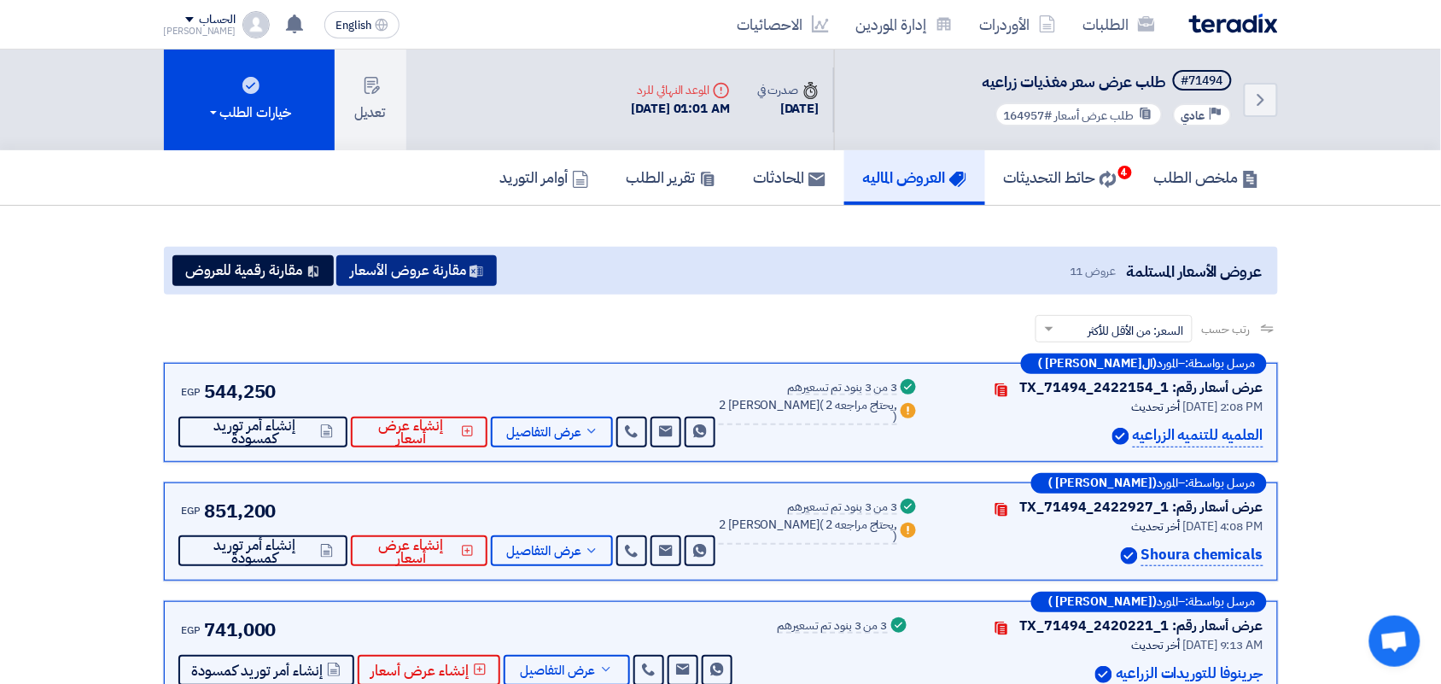
click at [428, 280] on button "مقارنة عروض الأسعار" at bounding box center [416, 270] width 161 height 31
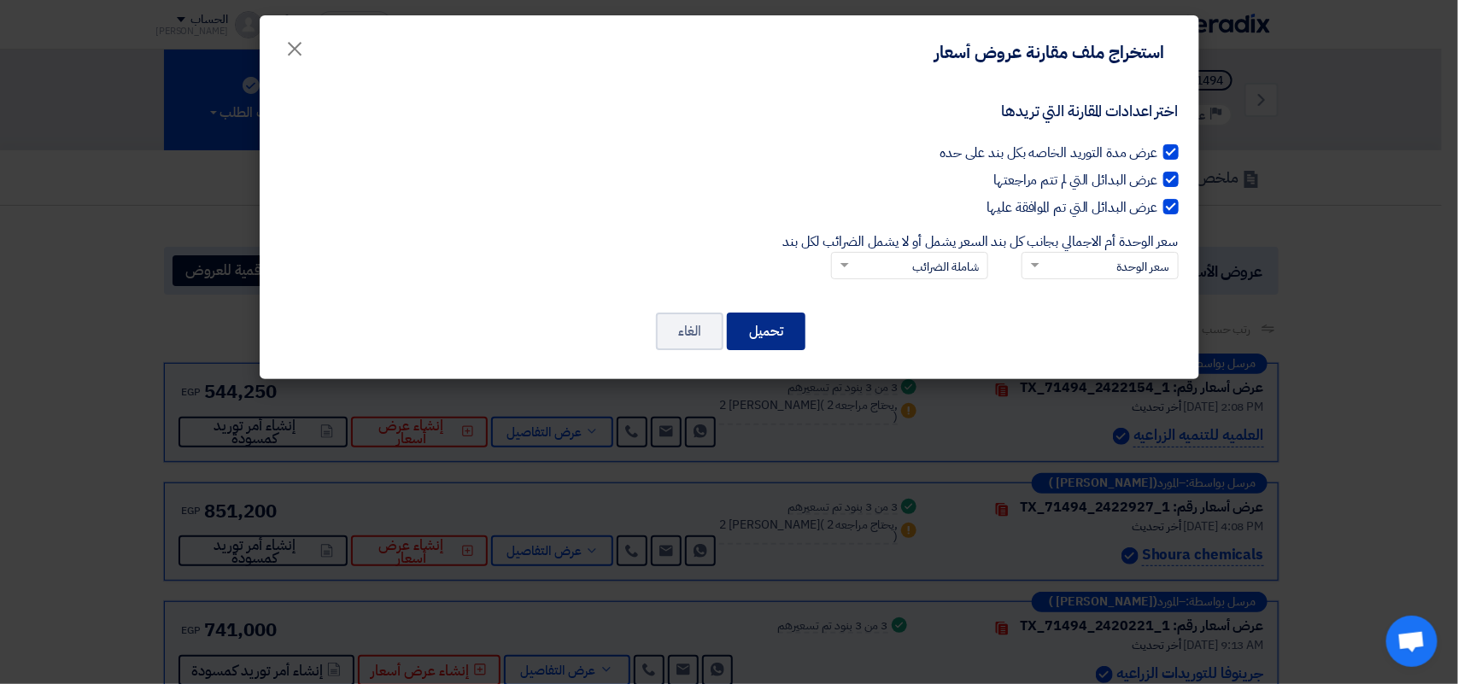
click at [780, 330] on button "تحميل" at bounding box center [766, 332] width 79 height 38
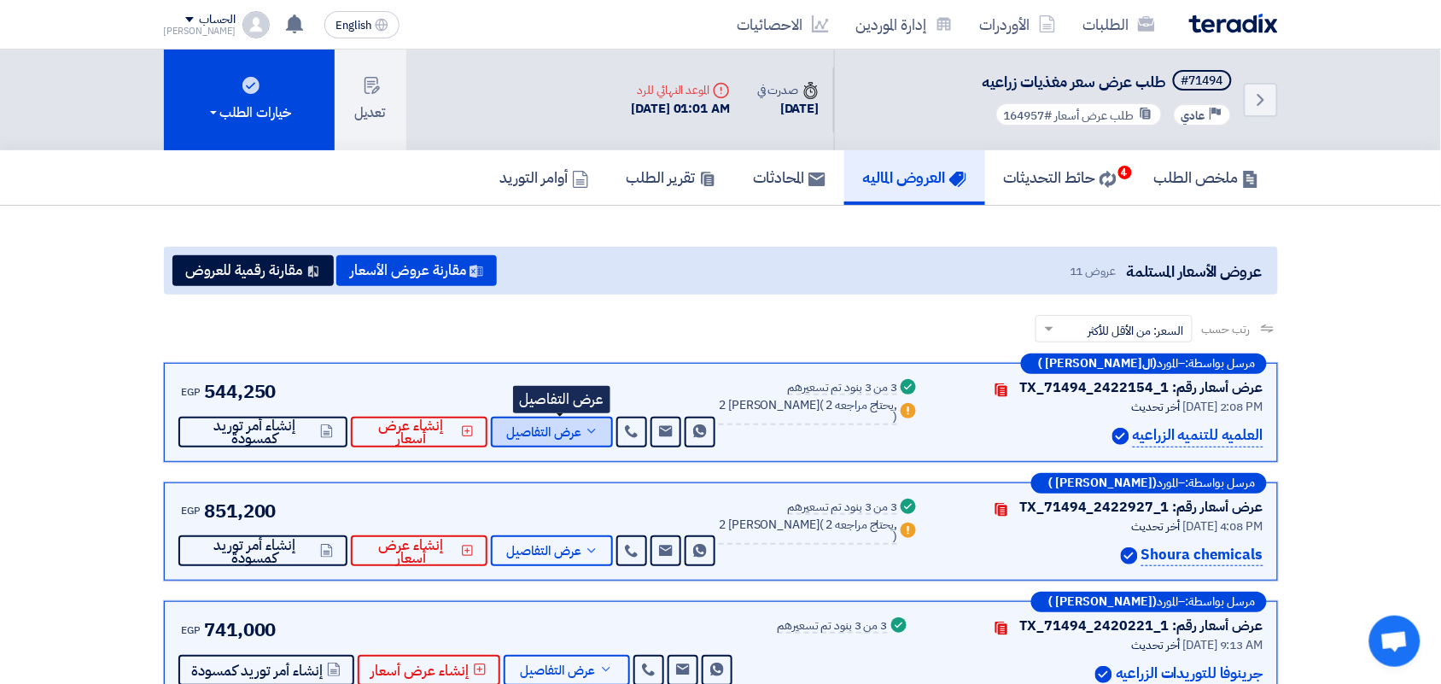
click at [575, 429] on span "عرض التفاصيل" at bounding box center [543, 432] width 75 height 13
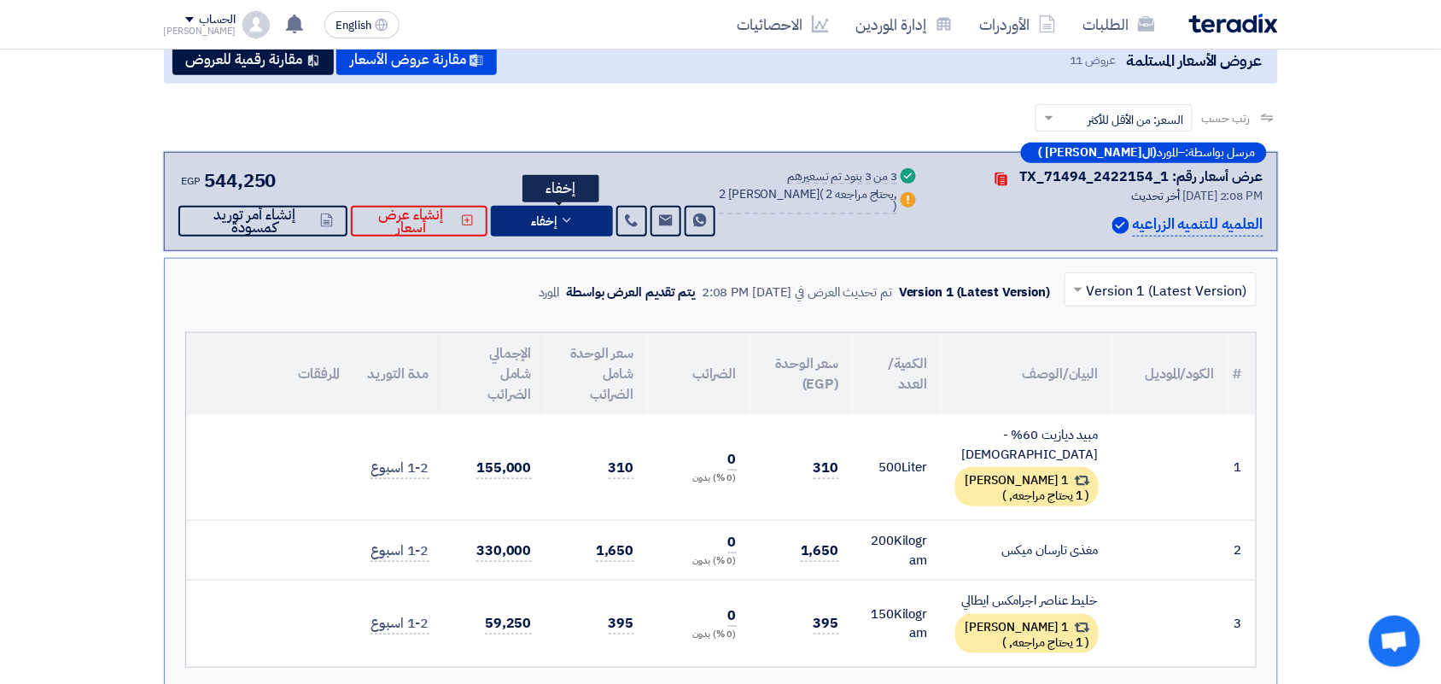
scroll to position [213, 0]
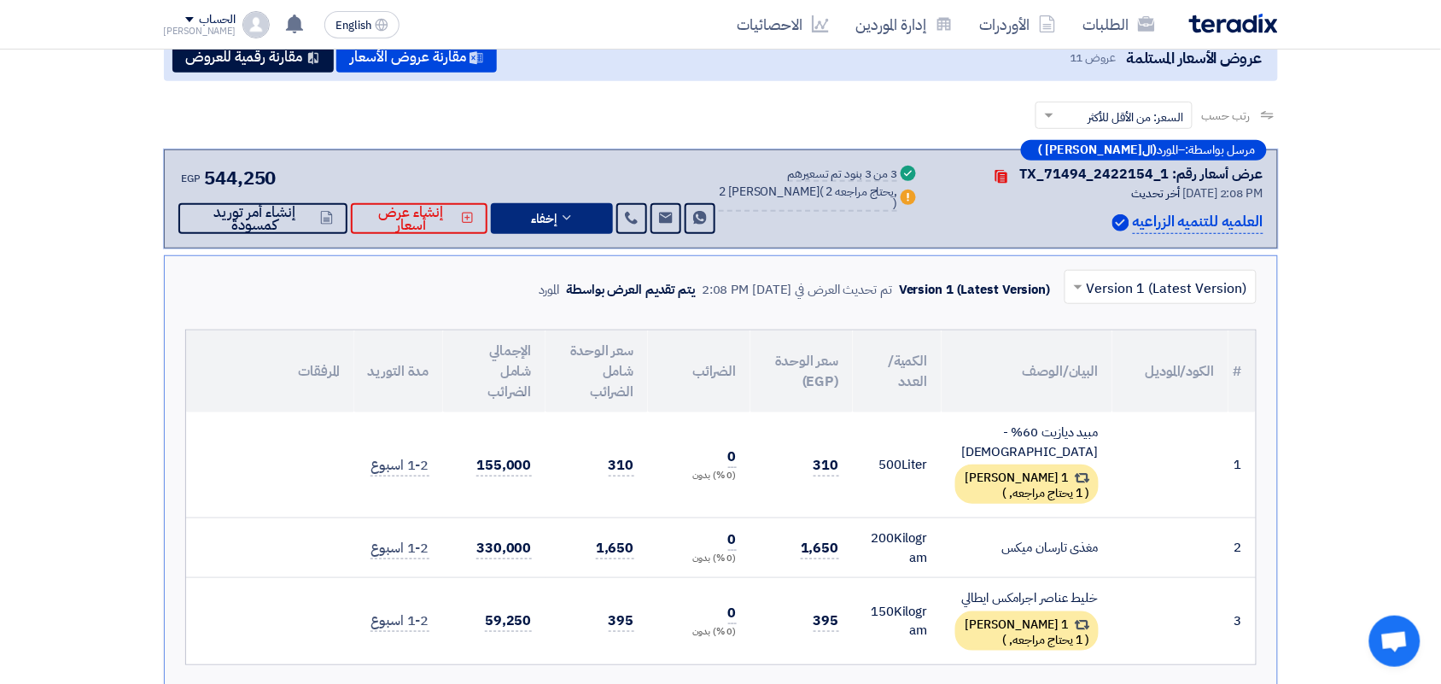
drag, startPoint x: 561, startPoint y: 214, endPoint x: 636, endPoint y: 418, distance: 217.5
click at [557, 213] on span "إخفاء" at bounding box center [544, 219] width 26 height 13
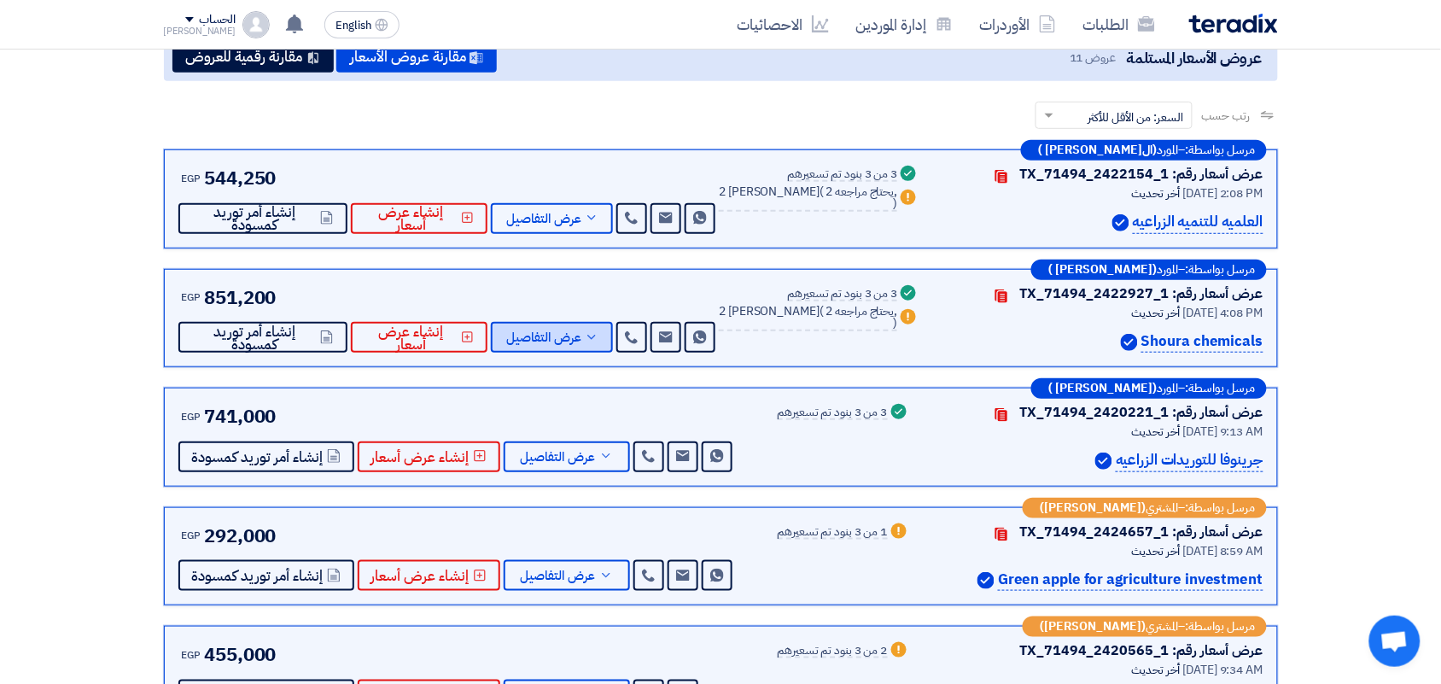
click at [575, 334] on span "عرض التفاصيل" at bounding box center [543, 337] width 75 height 13
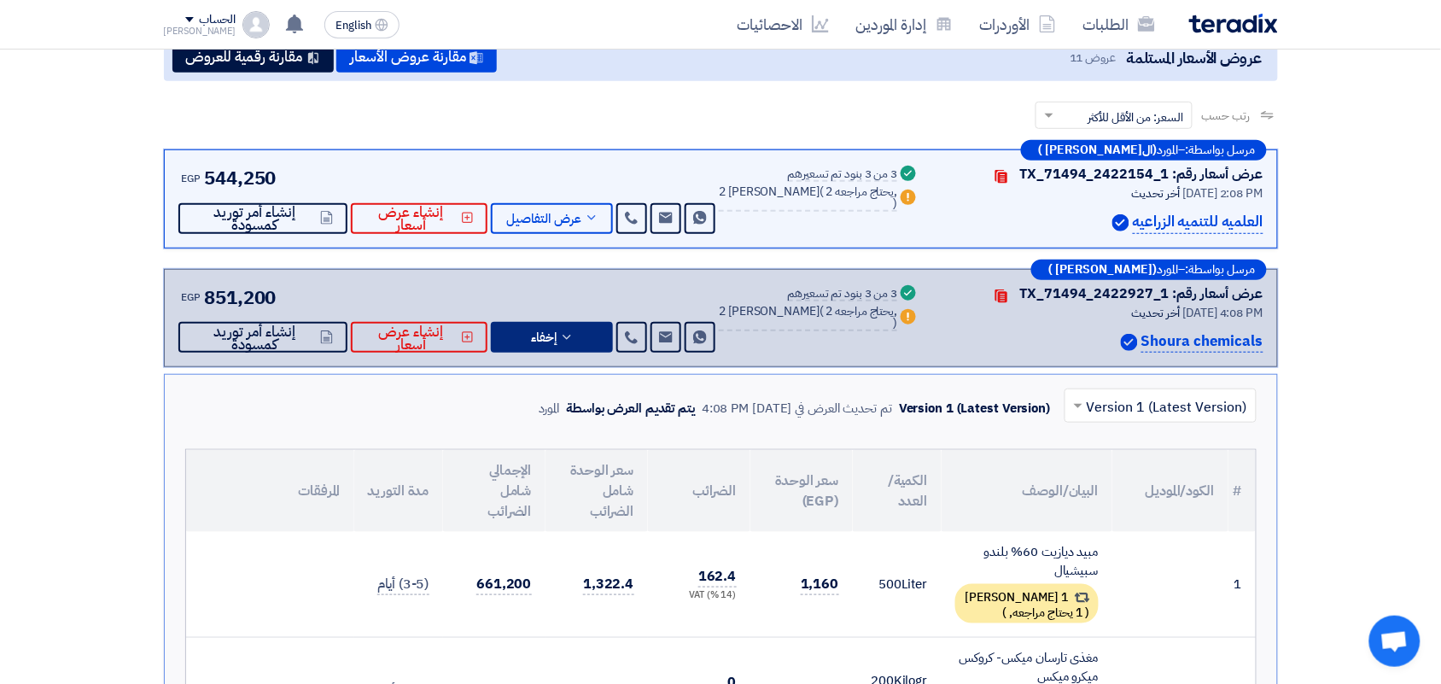
click at [572, 325] on button "إخفاء" at bounding box center [552, 337] width 122 height 31
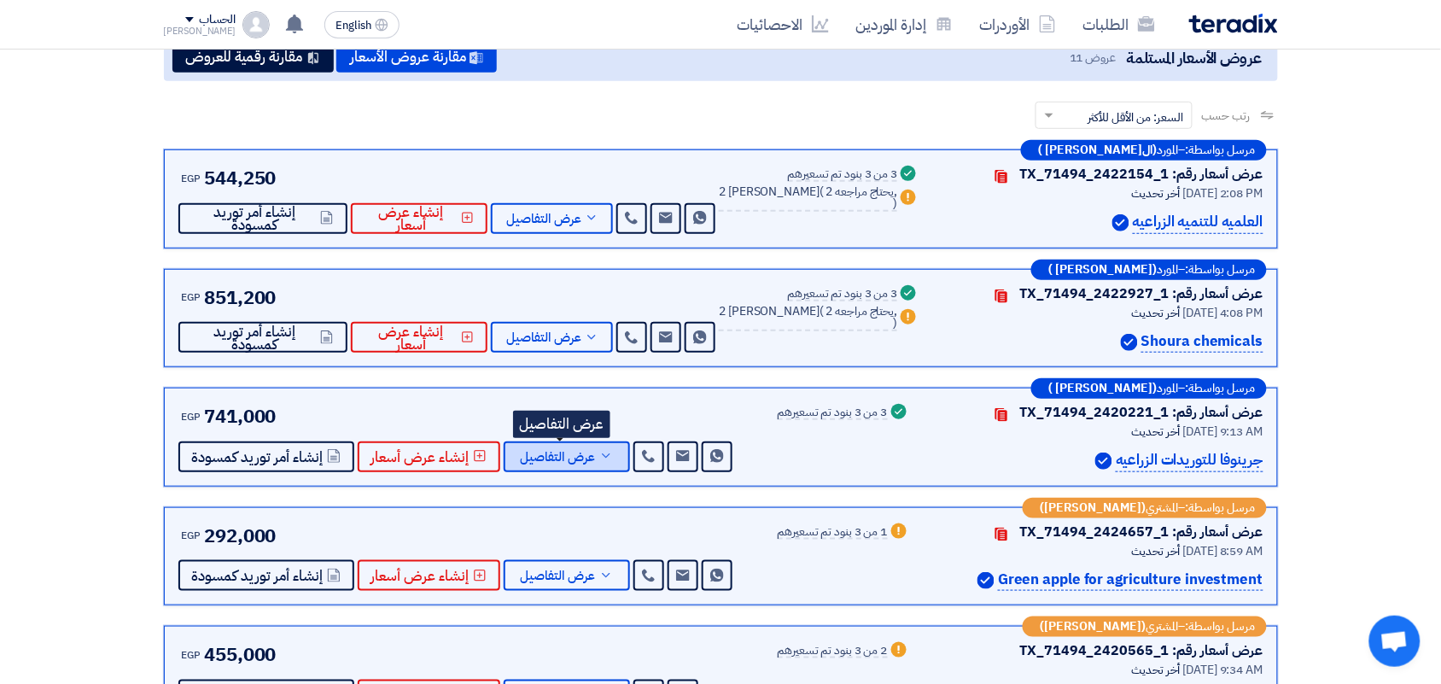
click at [555, 459] on span "عرض التفاصيل" at bounding box center [558, 457] width 75 height 13
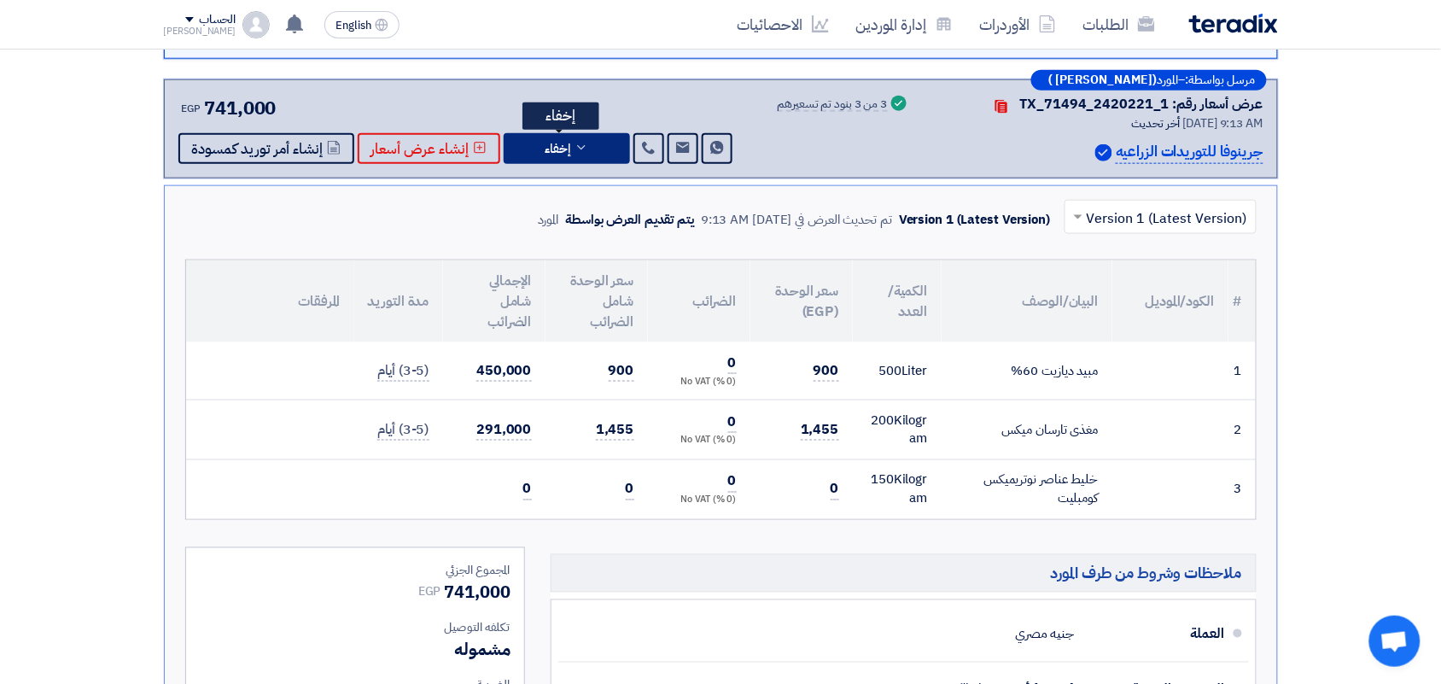
scroll to position [534, 0]
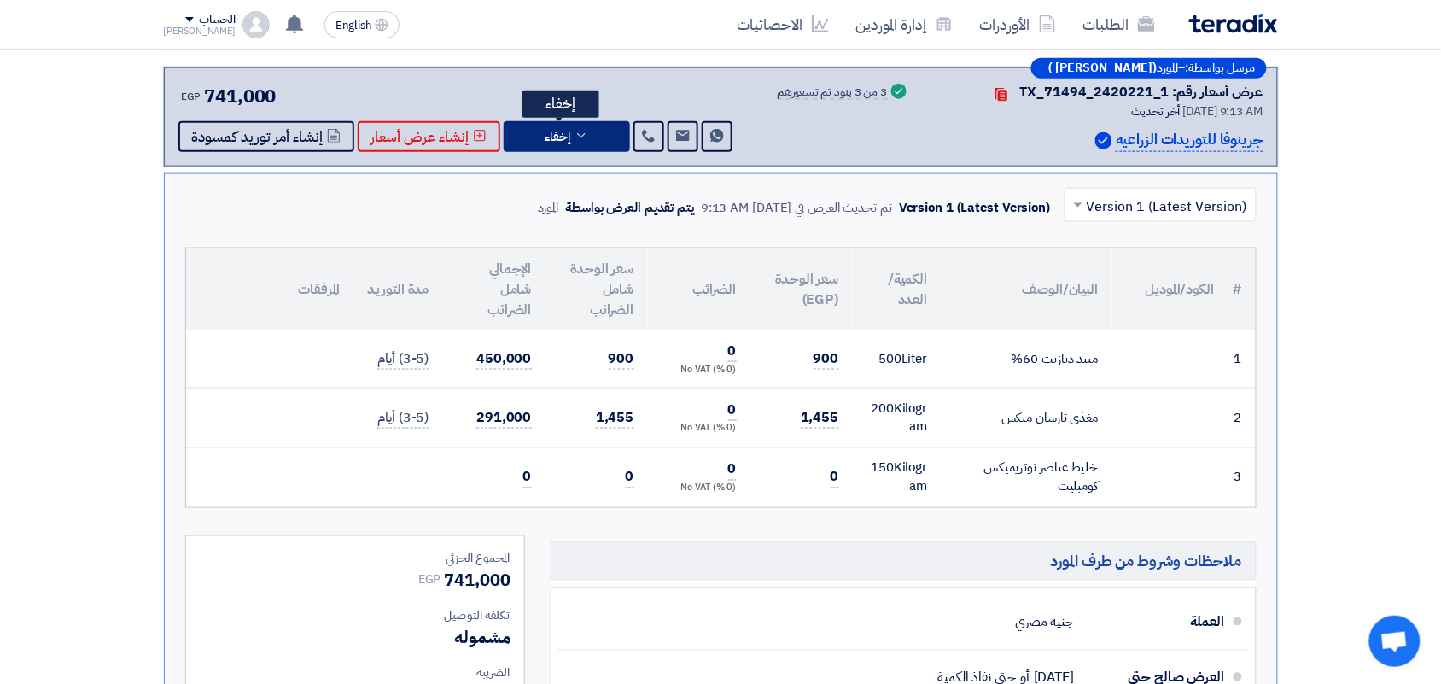
click at [564, 137] on span "إخفاء" at bounding box center [559, 137] width 26 height 13
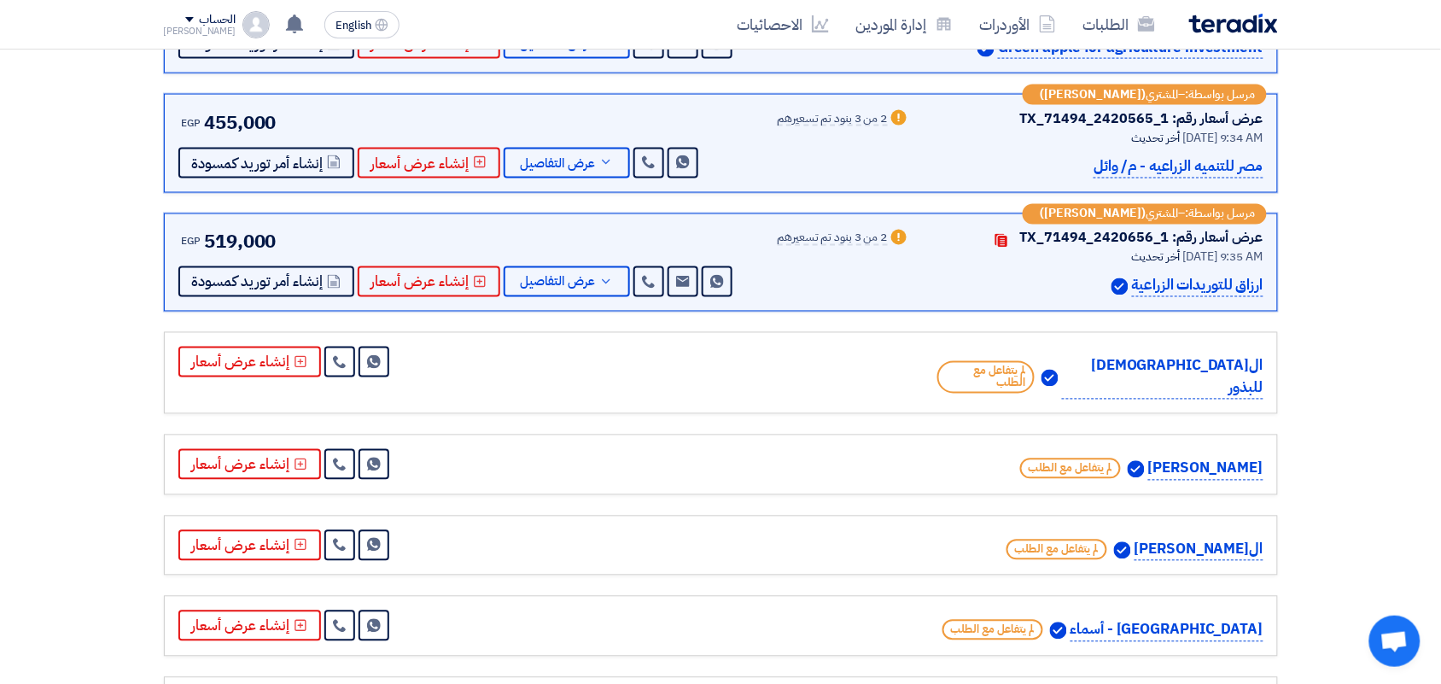
scroll to position [747, 0]
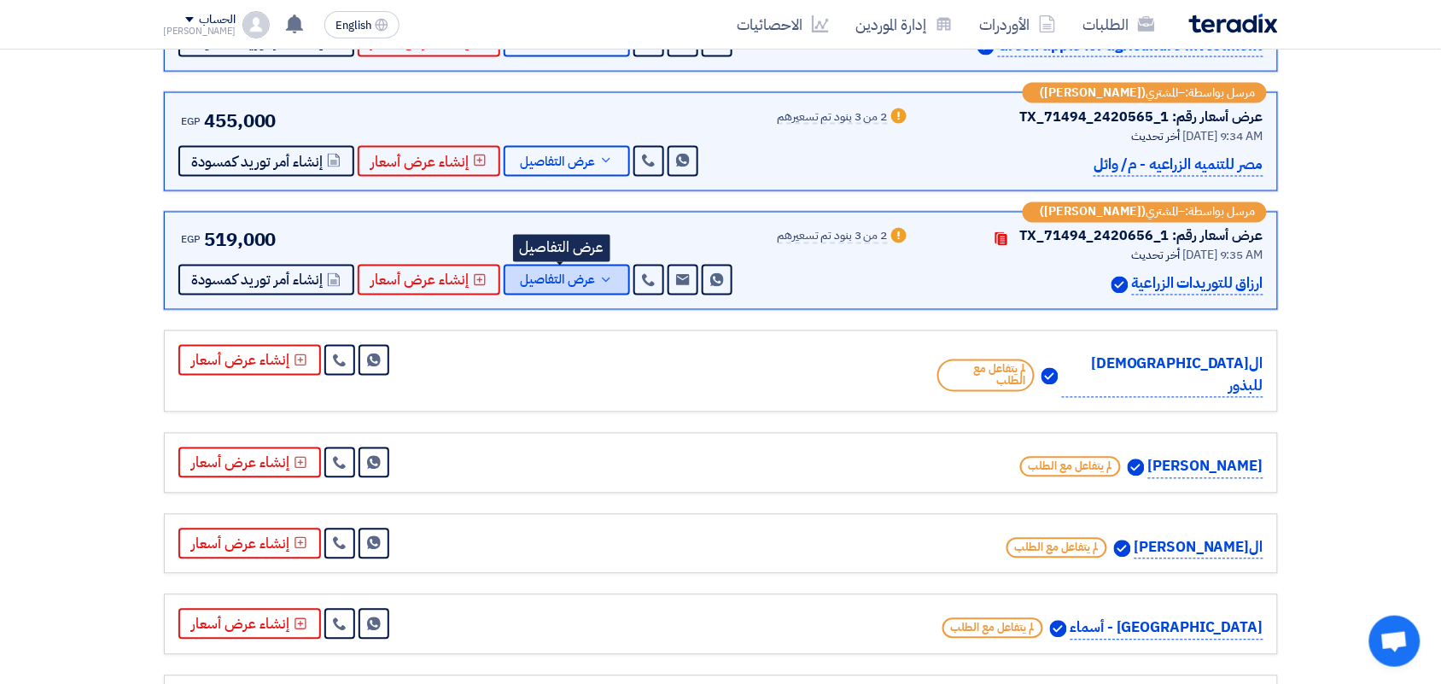
click at [579, 276] on span "عرض التفاصيل" at bounding box center [558, 280] width 75 height 13
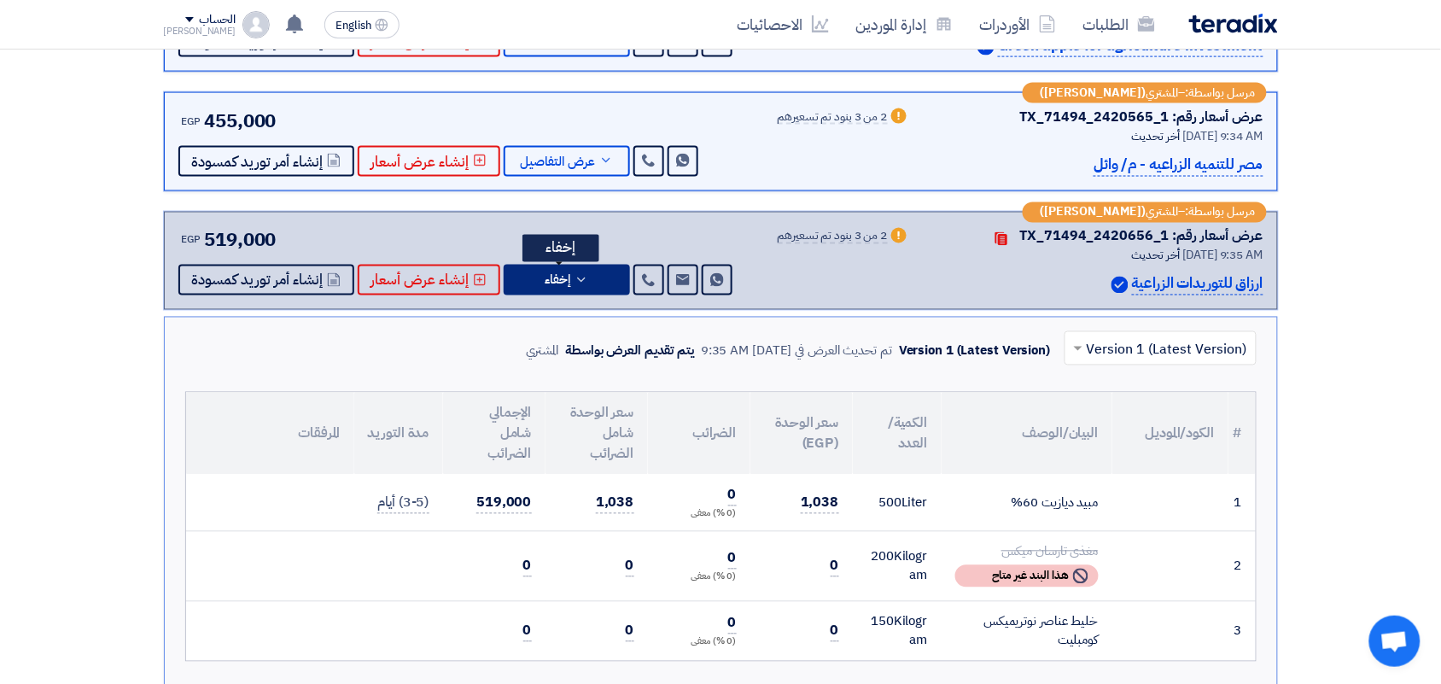
click at [579, 276] on icon at bounding box center [582, 280] width 14 height 14
